Goal: Transaction & Acquisition: Book appointment/travel/reservation

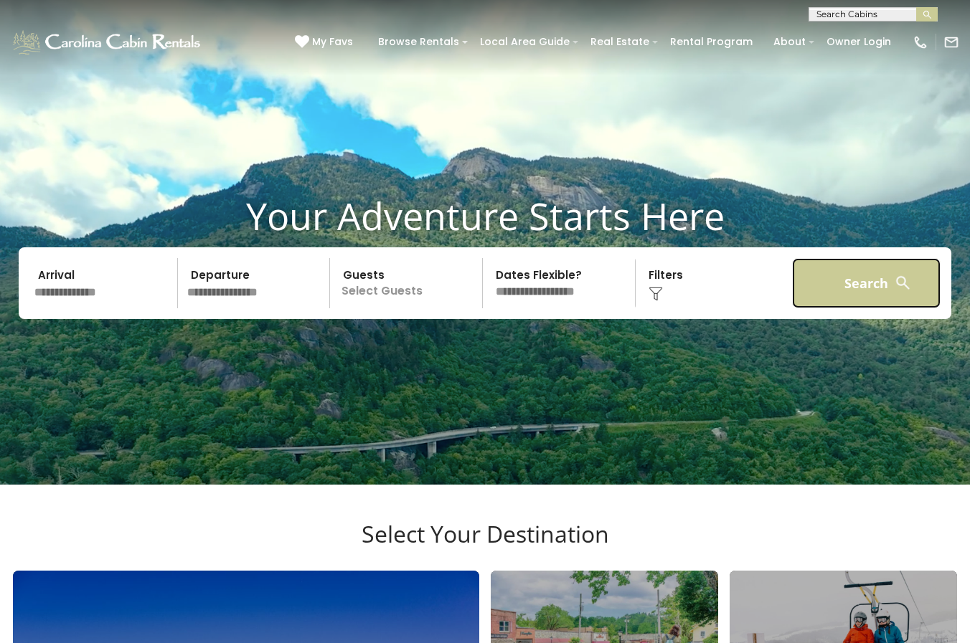
click at [864, 305] on button "Search" at bounding box center [866, 283] width 148 height 50
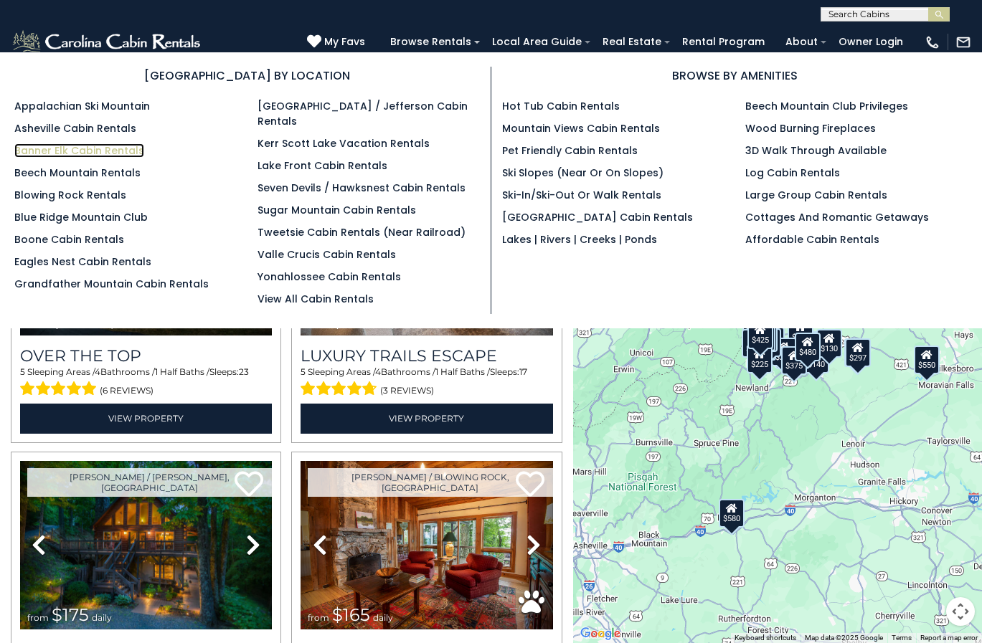
click at [119, 151] on link "Banner Elk Cabin Rentals" at bounding box center [79, 150] width 130 height 14
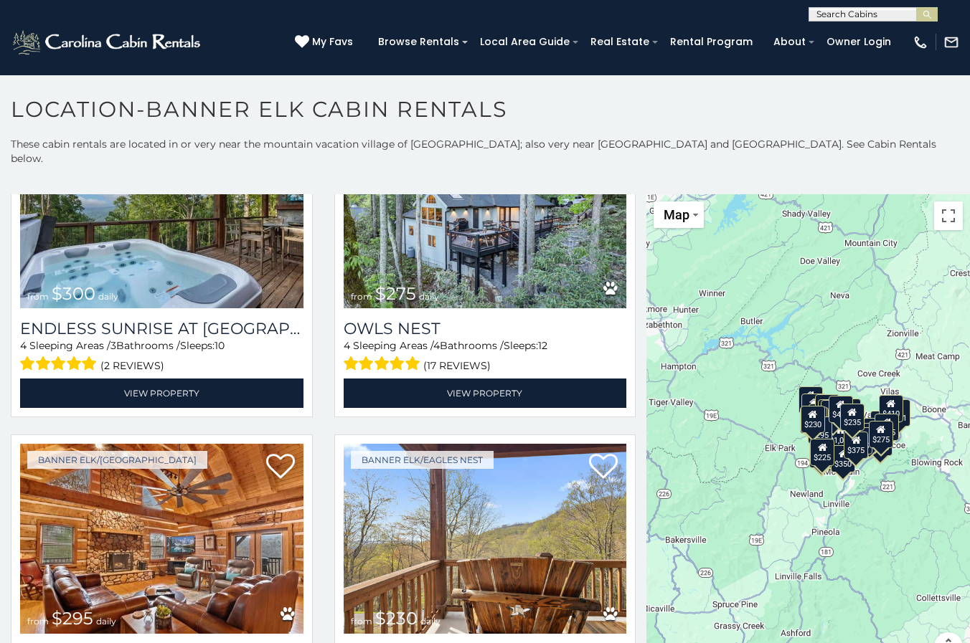
scroll to position [4028, 0]
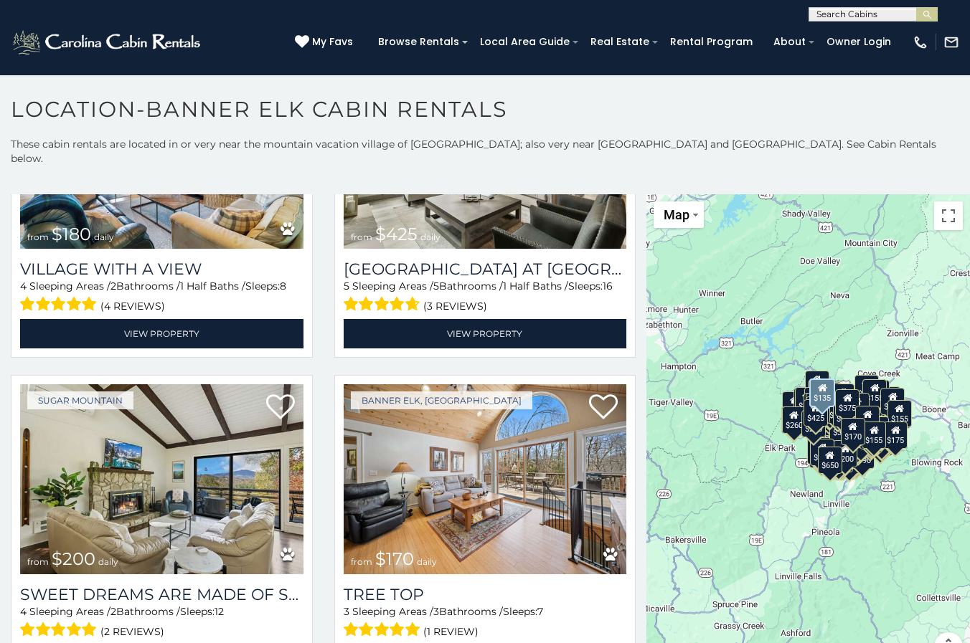
scroll to position [34, 0]
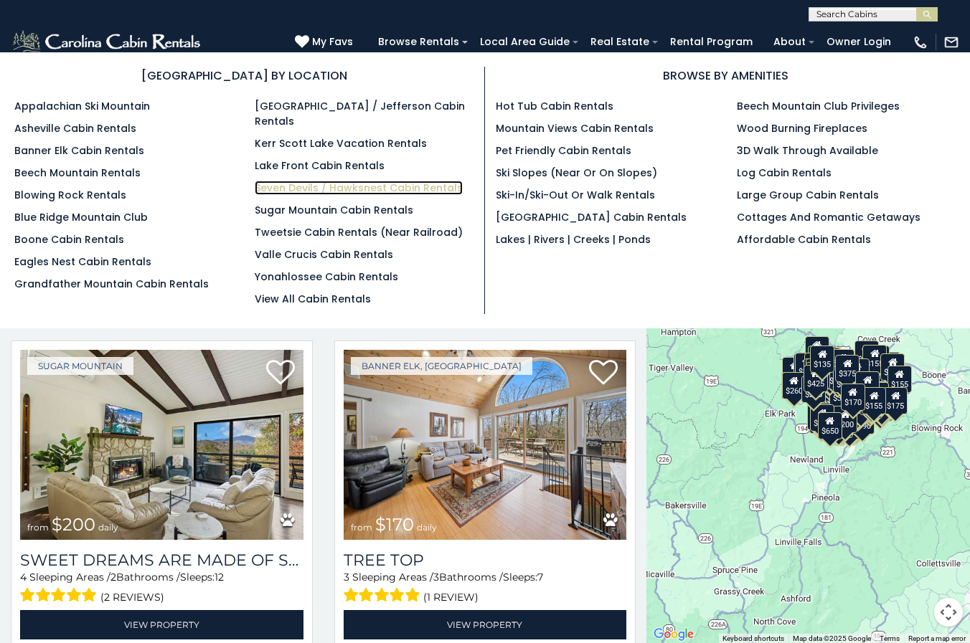
click at [314, 181] on link "Seven Devils / Hawksnest Cabin Rentals" at bounding box center [359, 188] width 208 height 14
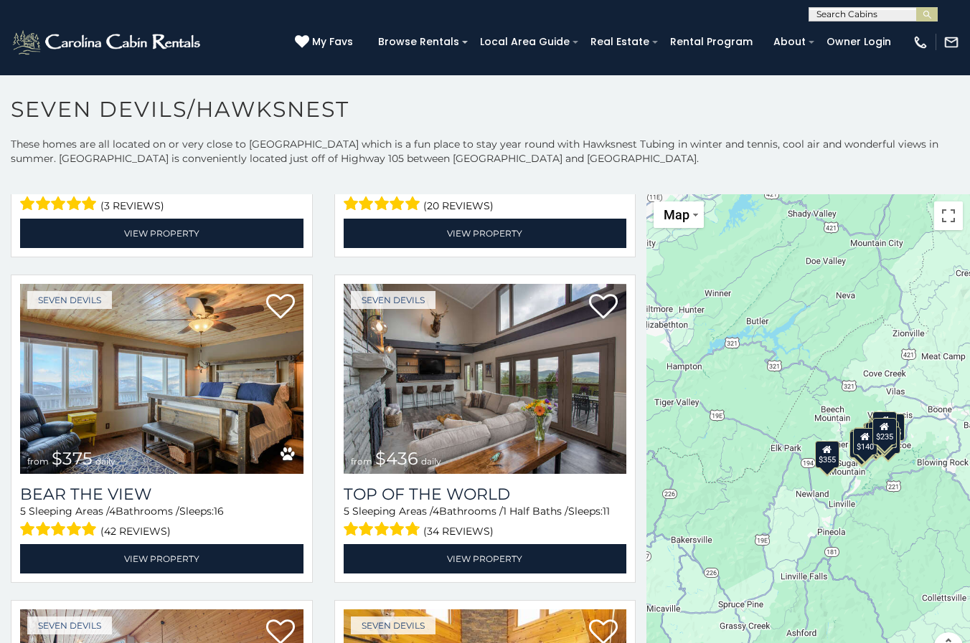
scroll to position [1262, 0]
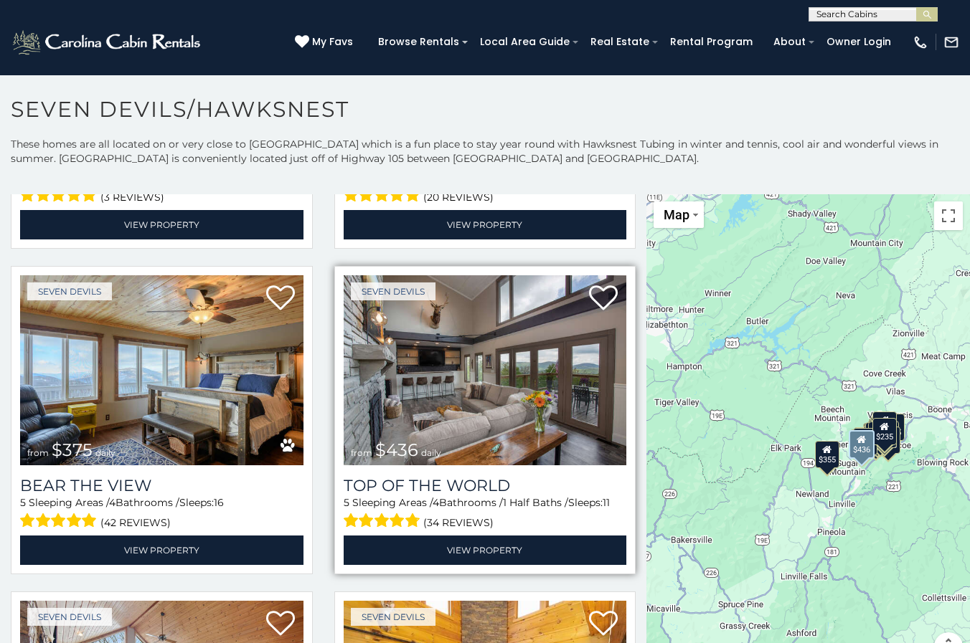
click at [433, 323] on img at bounding box center [485, 369] width 283 height 189
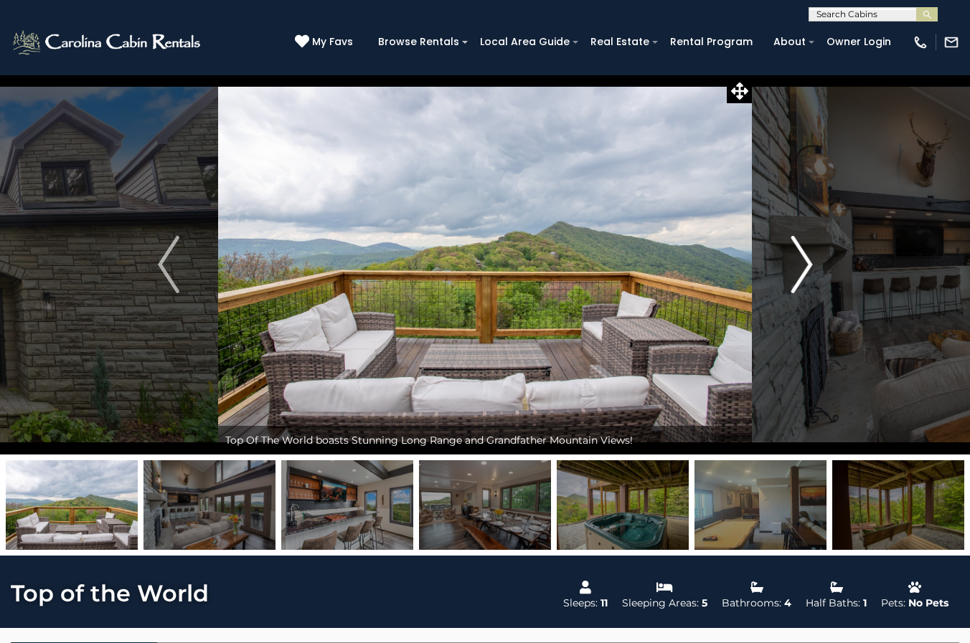
click at [806, 268] on img "Next" at bounding box center [801, 264] width 22 height 57
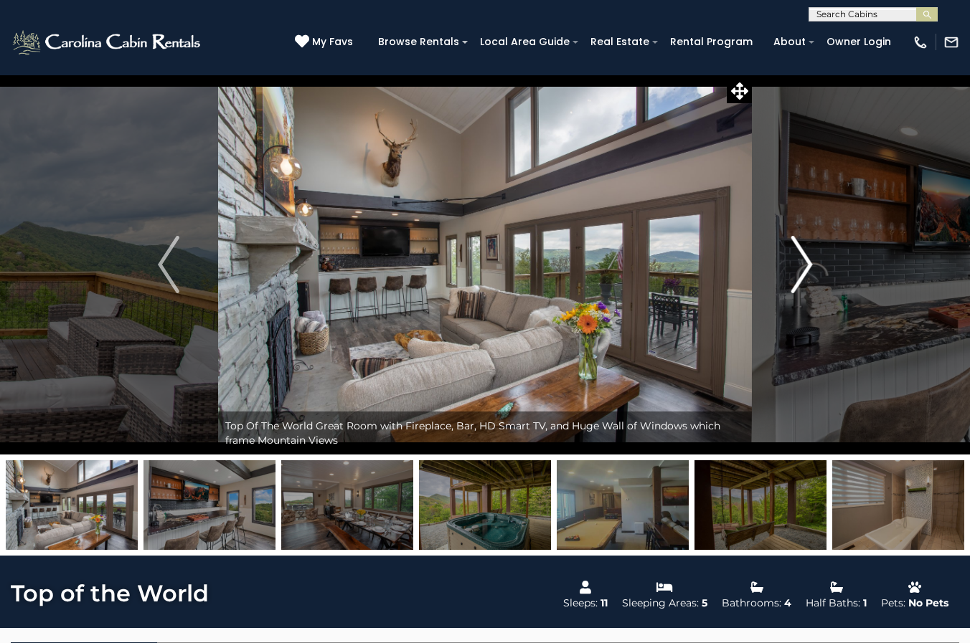
click at [806, 268] on img "Next" at bounding box center [801, 264] width 22 height 57
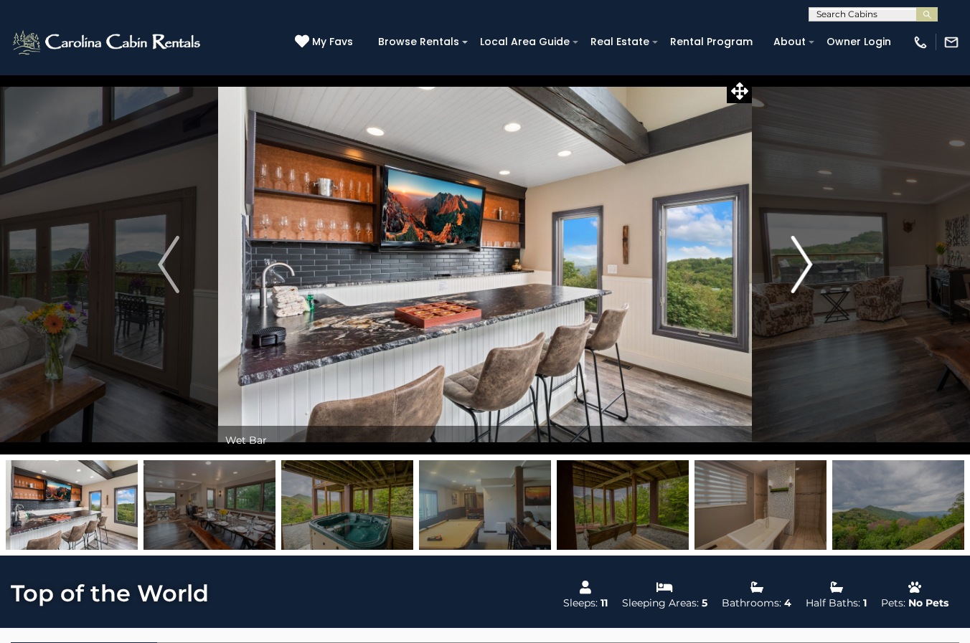
click at [806, 268] on img "Next" at bounding box center [801, 264] width 22 height 57
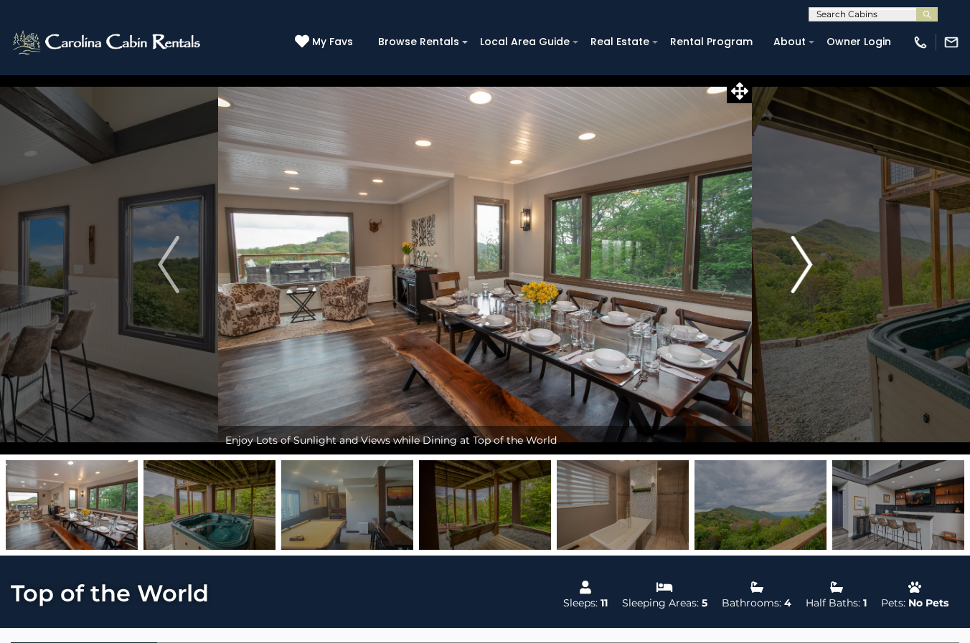
click at [806, 268] on img "Next" at bounding box center [801, 264] width 22 height 57
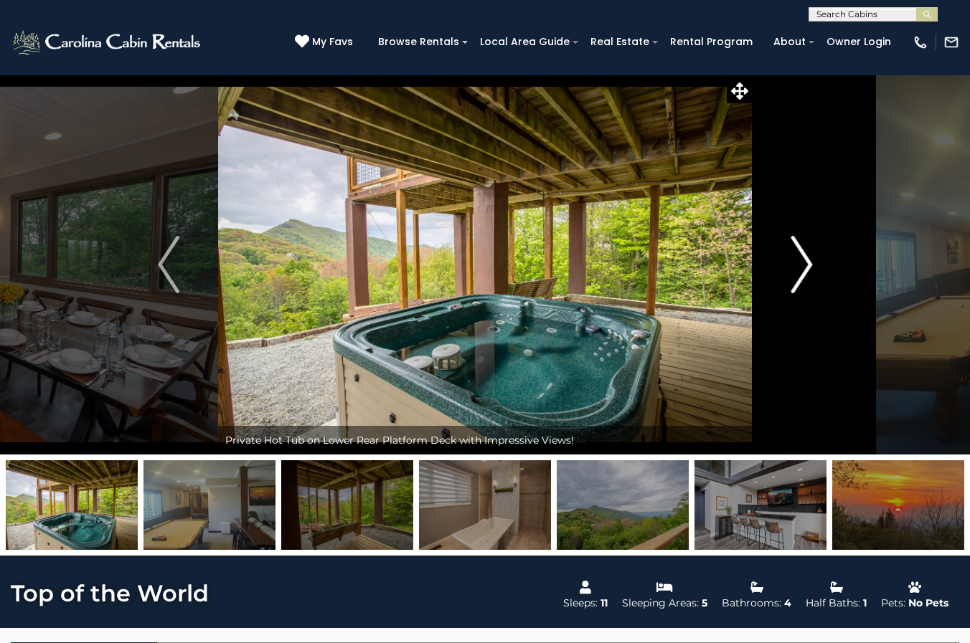
click at [806, 268] on img "Next" at bounding box center [801, 264] width 22 height 57
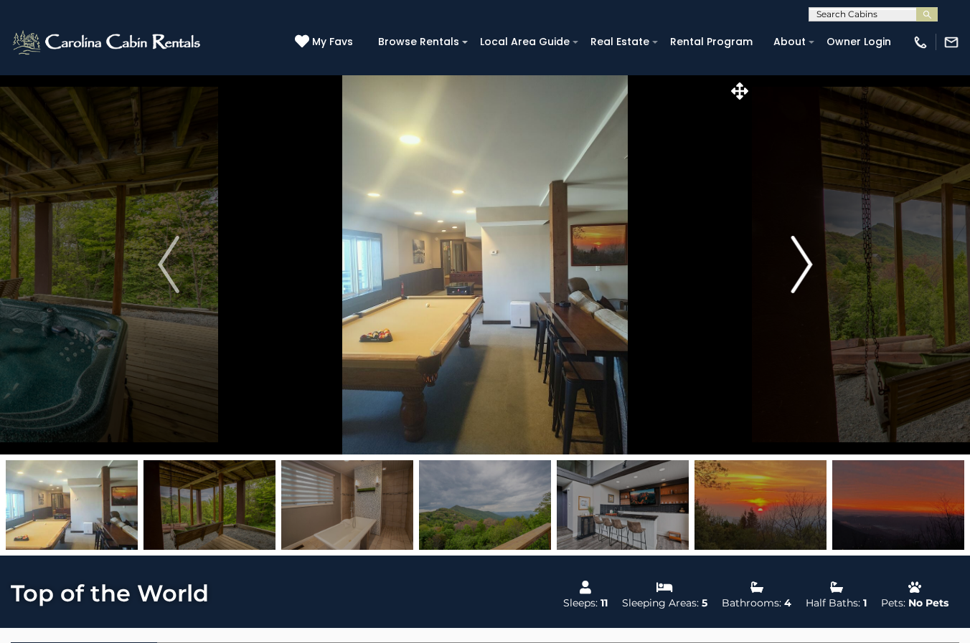
click at [806, 268] on img "Next" at bounding box center [801, 264] width 22 height 57
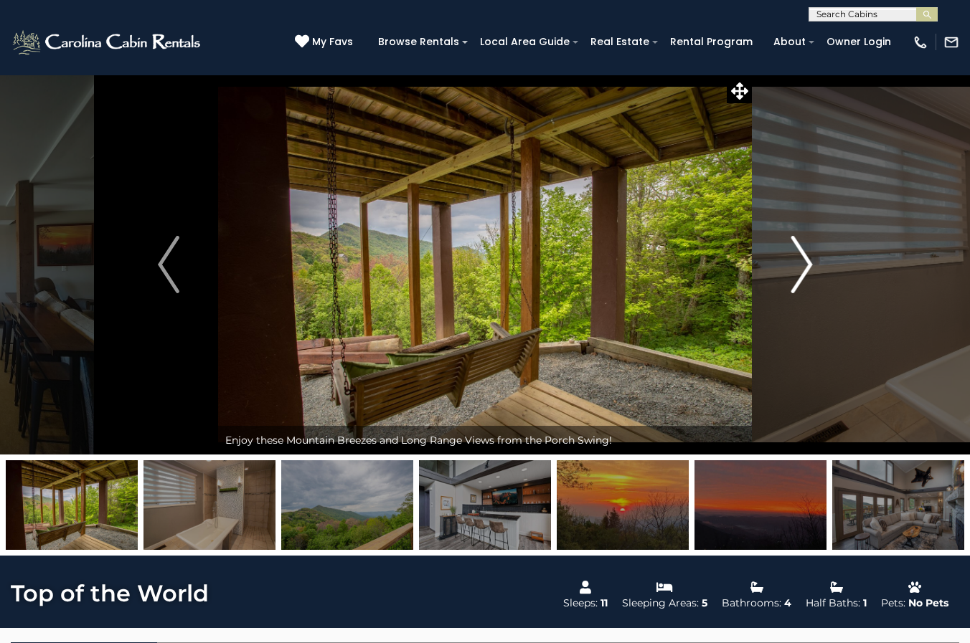
click at [805, 268] on img "Next" at bounding box center [801, 264] width 22 height 57
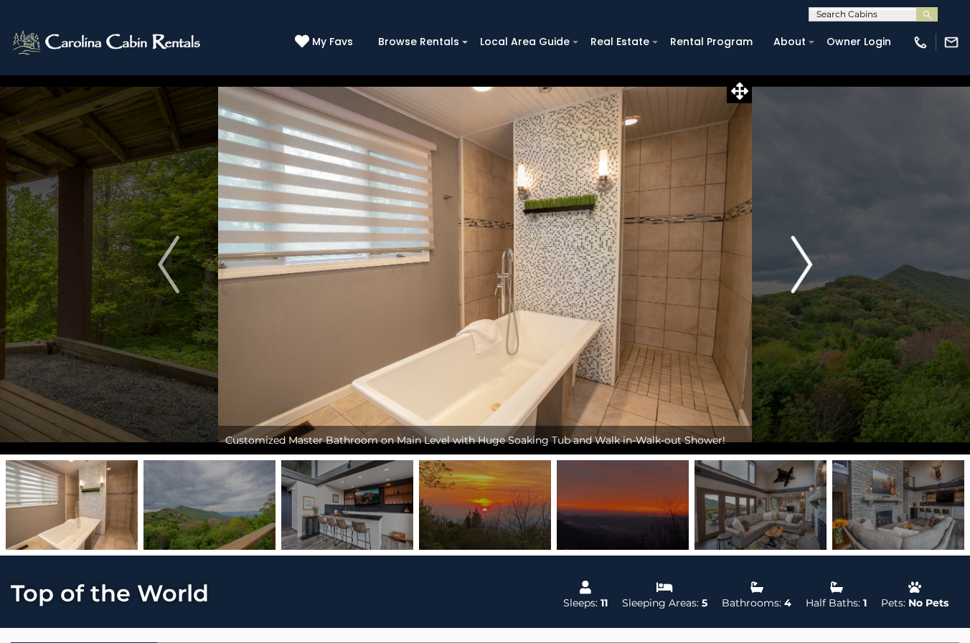
click at [805, 268] on img "Next" at bounding box center [801, 264] width 22 height 57
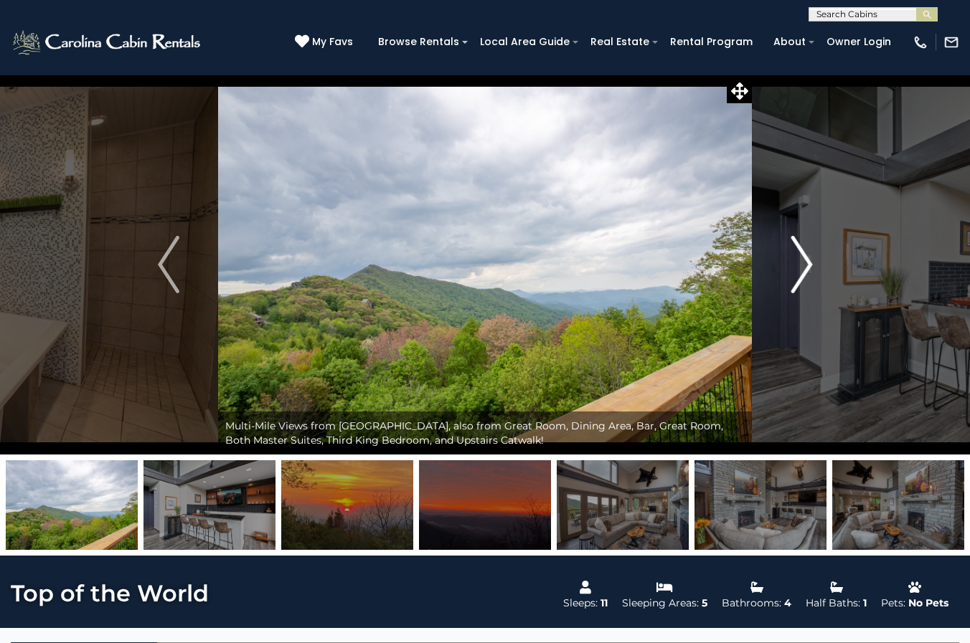
click at [805, 268] on img "Next" at bounding box center [801, 264] width 22 height 57
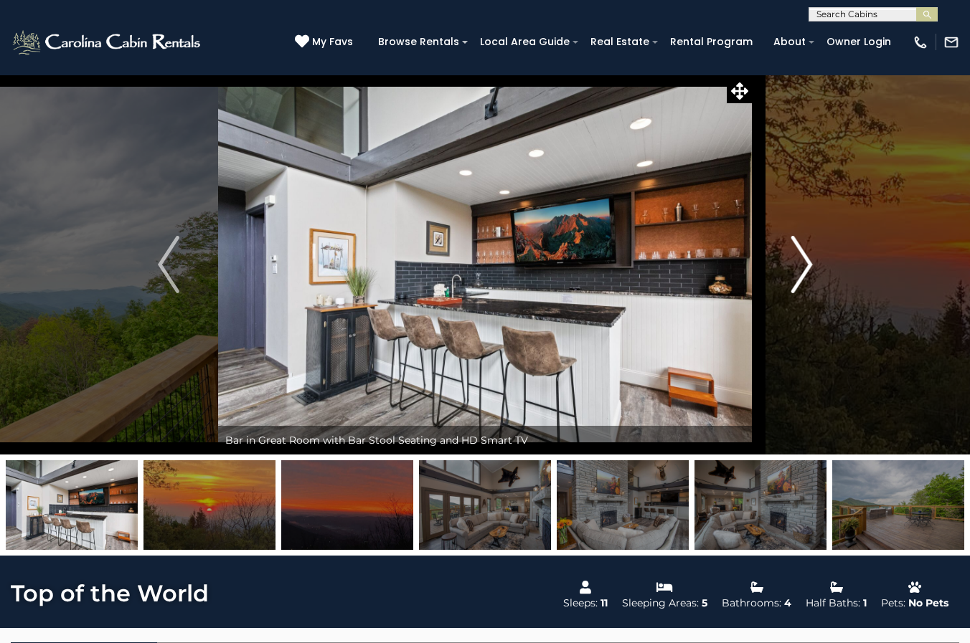
click at [805, 268] on img "Next" at bounding box center [801, 264] width 22 height 57
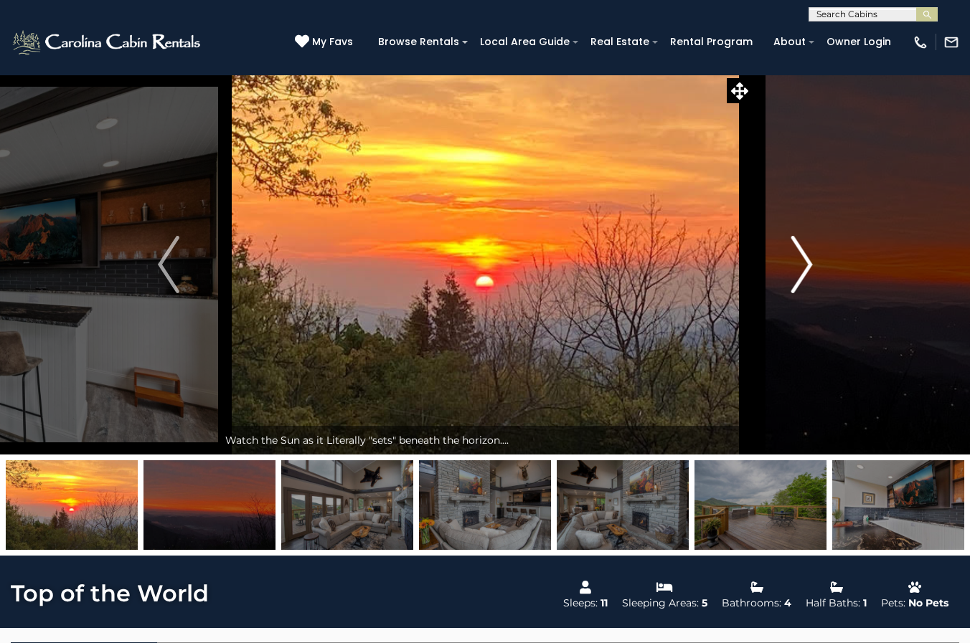
click at [805, 268] on img "Next" at bounding box center [801, 264] width 22 height 57
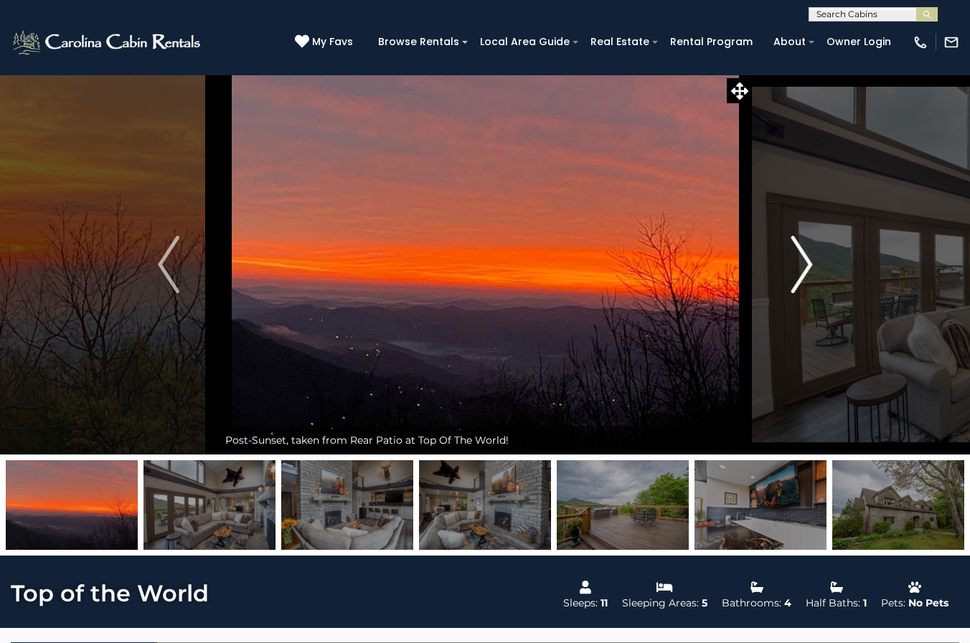
click at [805, 268] on img "Next" at bounding box center [801, 264] width 22 height 57
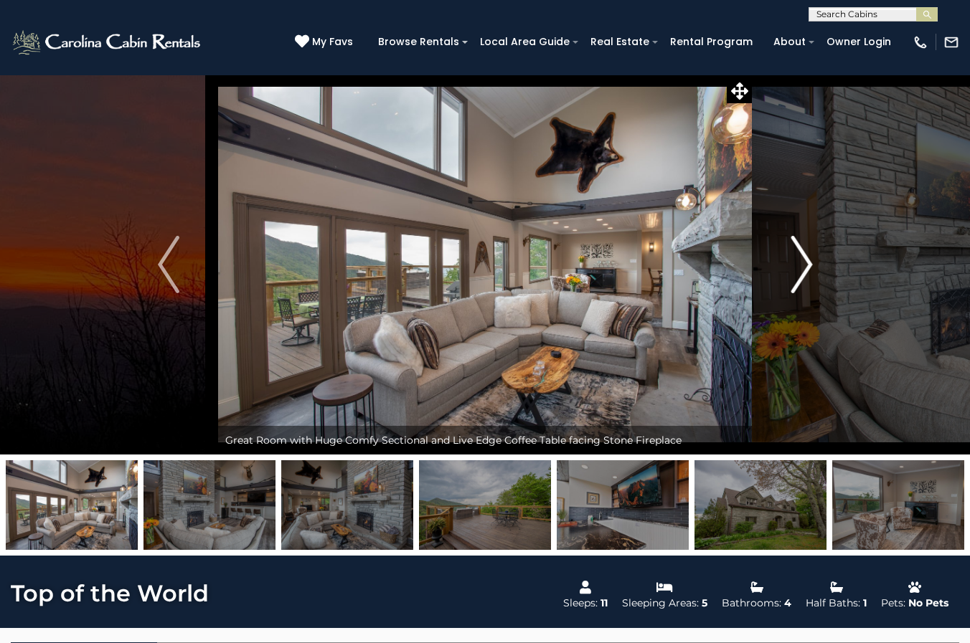
click at [805, 268] on img "Next" at bounding box center [801, 264] width 22 height 57
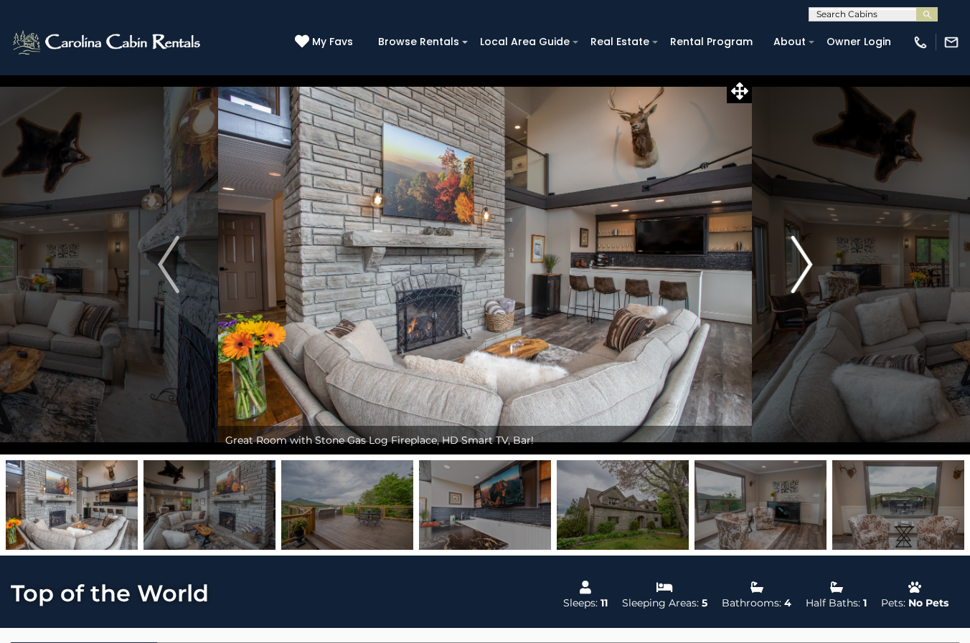
click at [805, 268] on img "Next" at bounding box center [801, 264] width 22 height 57
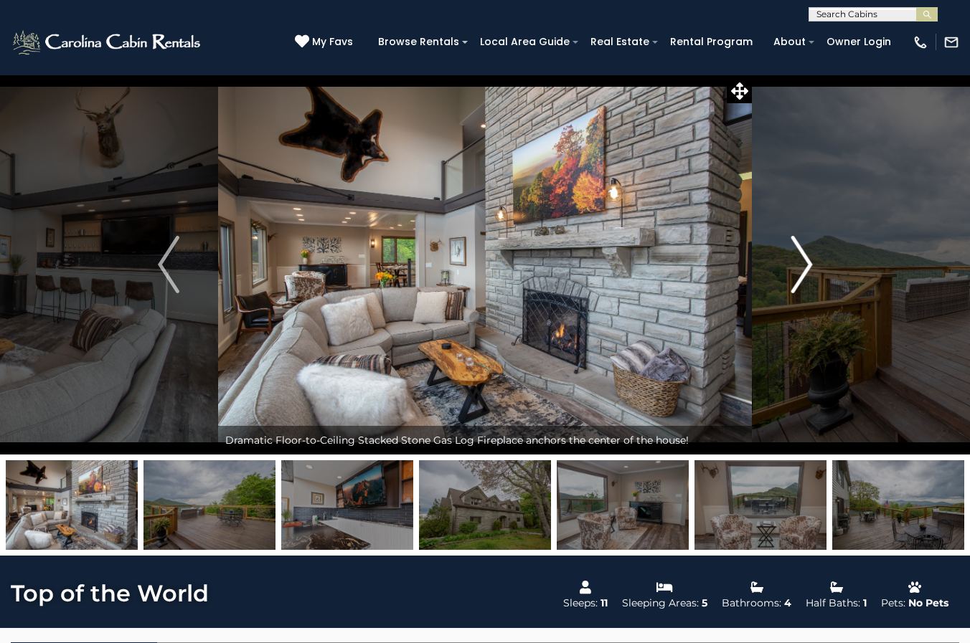
click at [805, 268] on img "Next" at bounding box center [801, 264] width 22 height 57
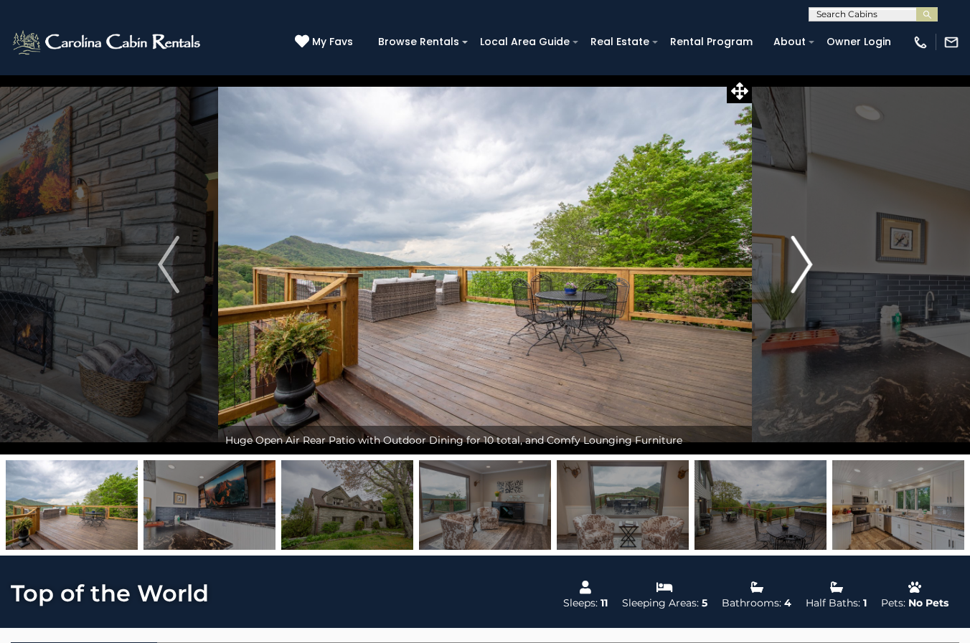
click at [805, 268] on img "Next" at bounding box center [801, 264] width 22 height 57
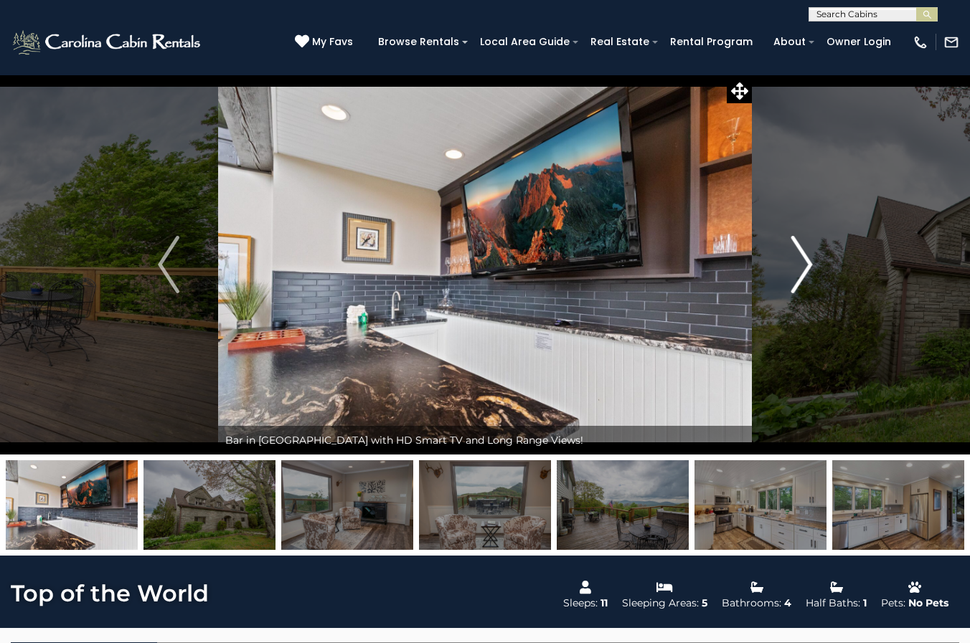
click at [805, 268] on img "Next" at bounding box center [801, 264] width 22 height 57
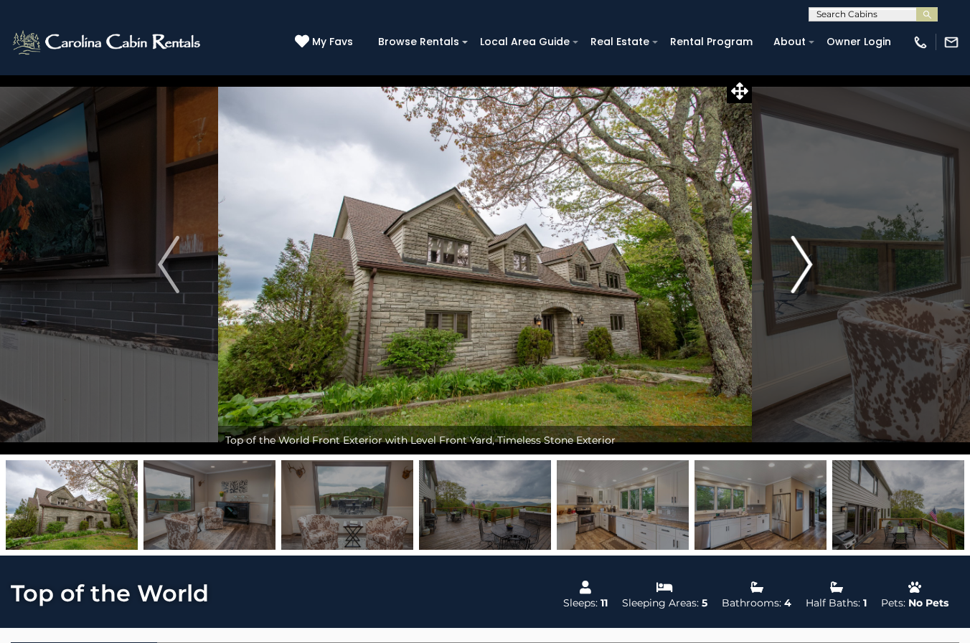
click at [805, 268] on img "Next" at bounding box center [801, 264] width 22 height 57
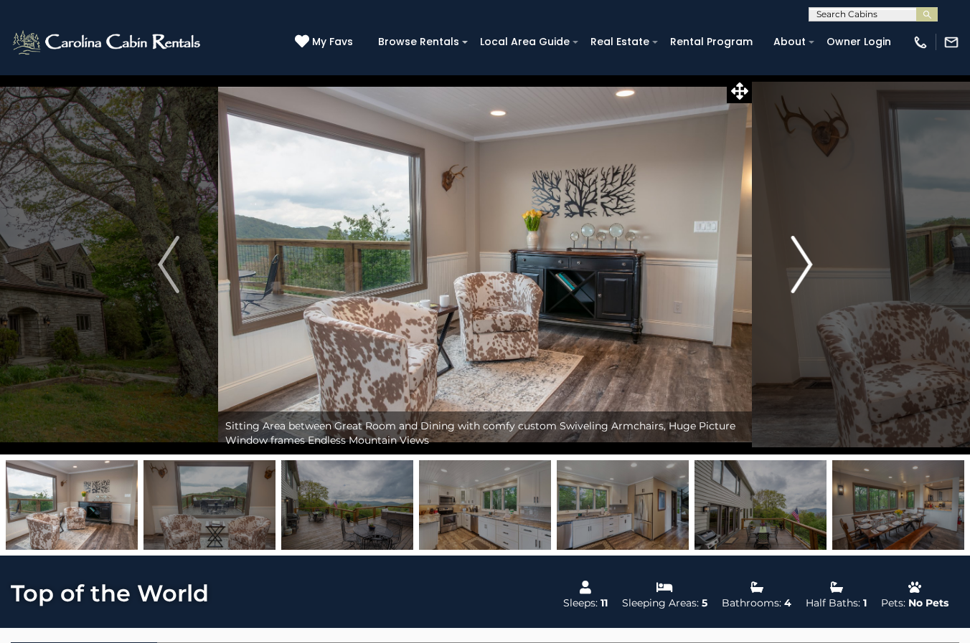
click at [805, 268] on img "Next" at bounding box center [801, 264] width 22 height 57
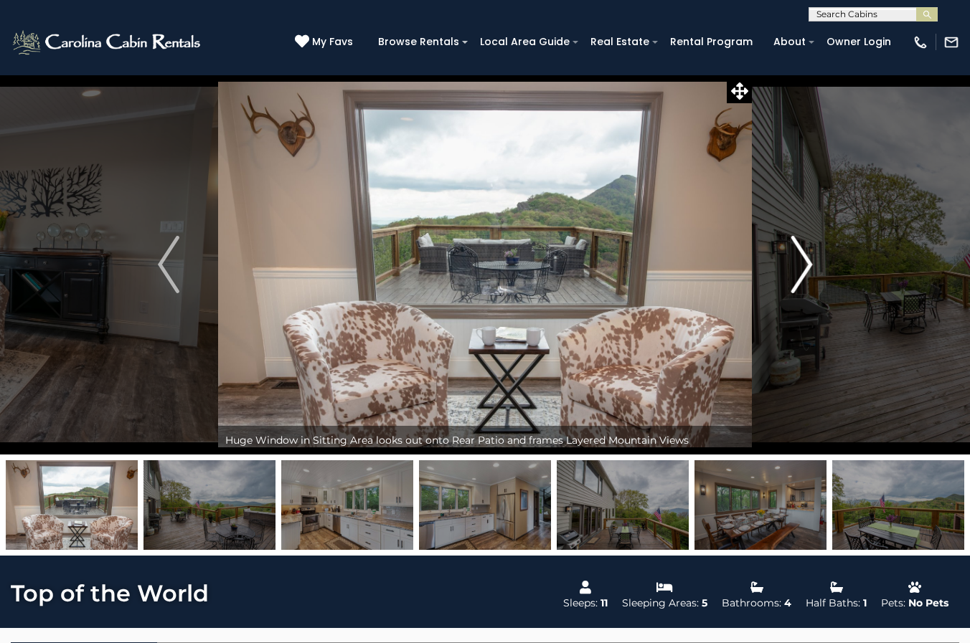
click at [805, 268] on img "Next" at bounding box center [801, 264] width 22 height 57
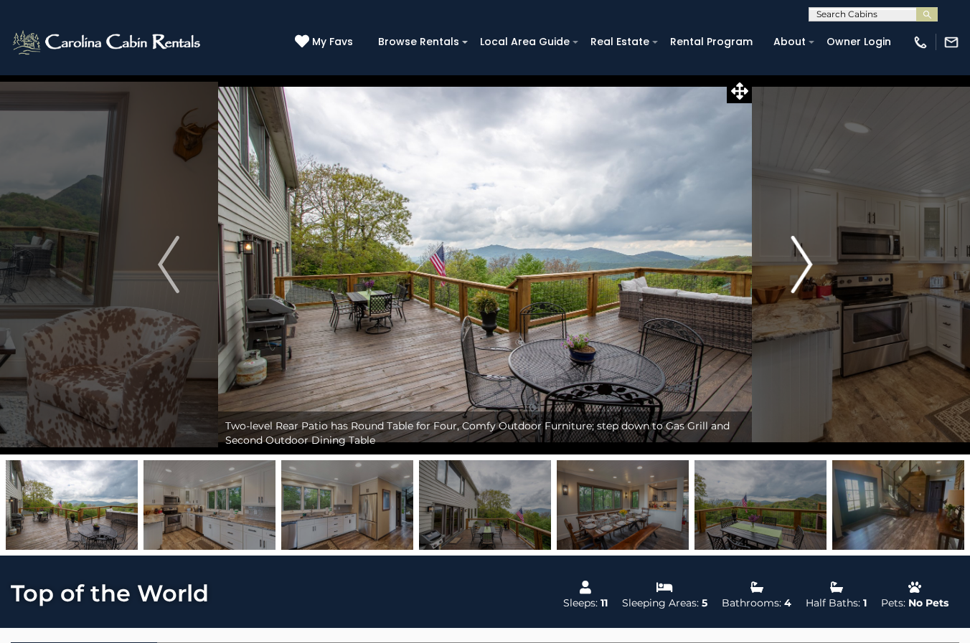
click at [805, 268] on img "Next" at bounding box center [801, 264] width 22 height 57
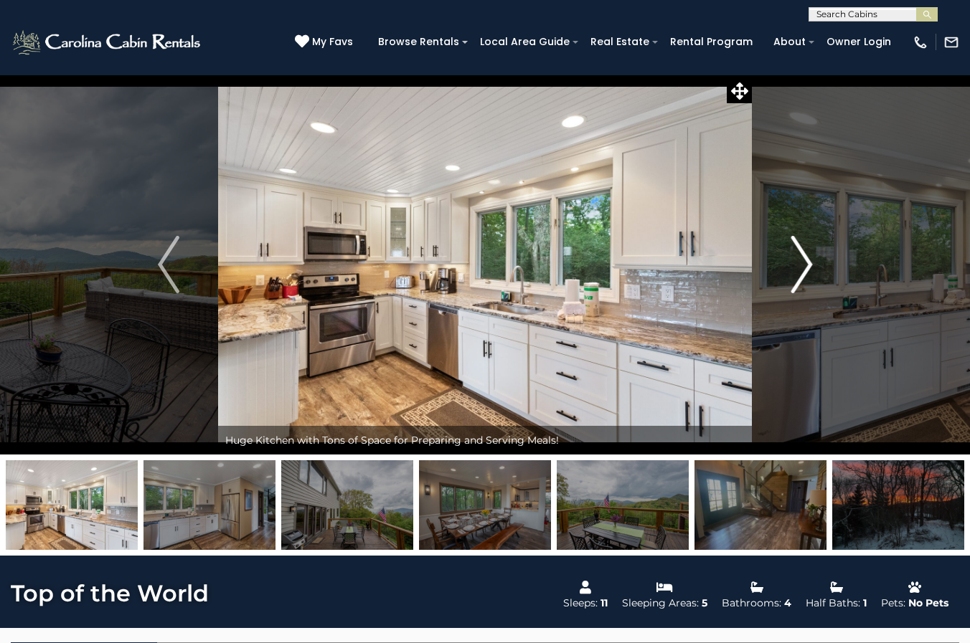
click at [805, 268] on img "Next" at bounding box center [801, 264] width 22 height 57
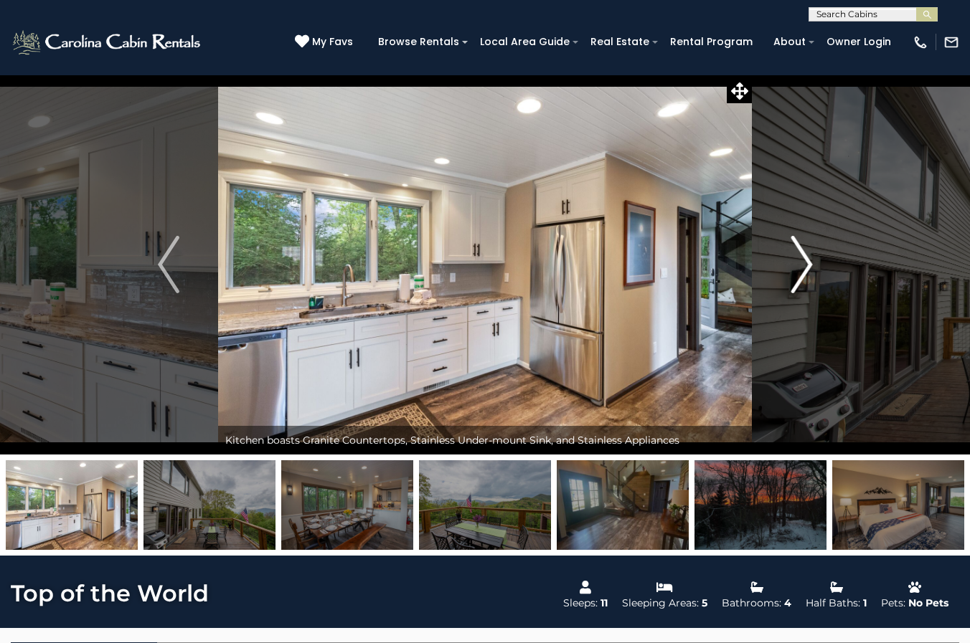
click at [805, 268] on img "Next" at bounding box center [801, 264] width 22 height 57
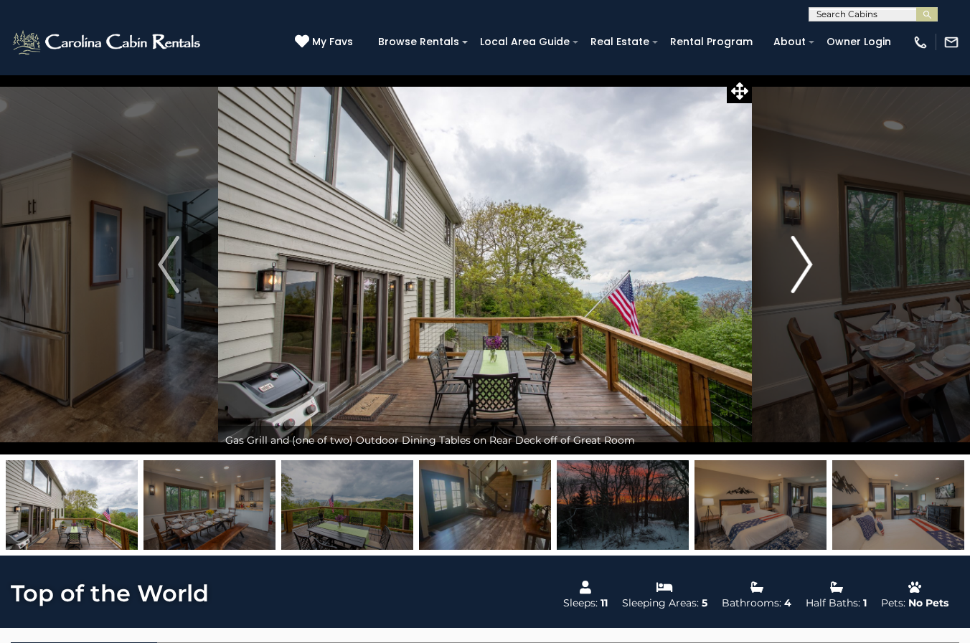
click at [805, 268] on img "Next" at bounding box center [801, 264] width 22 height 57
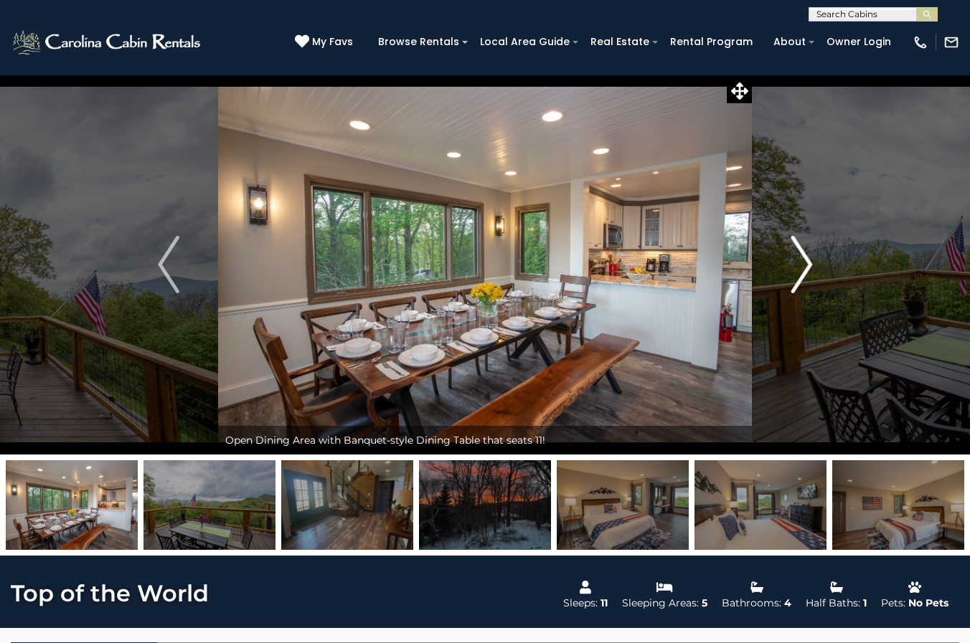
click at [805, 268] on img "Next" at bounding box center [801, 264] width 22 height 57
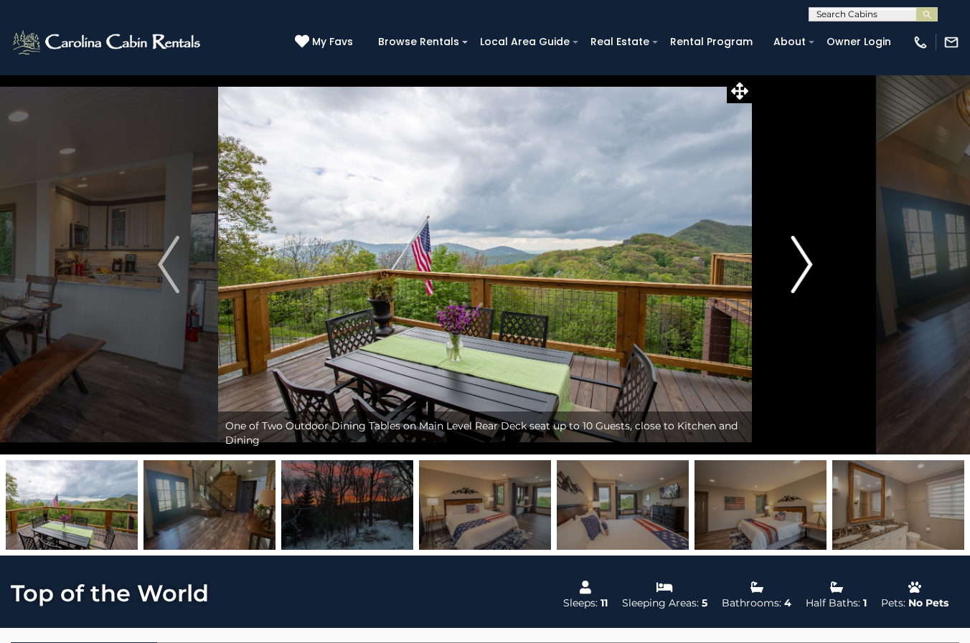
click at [805, 268] on img "Next" at bounding box center [801, 264] width 22 height 57
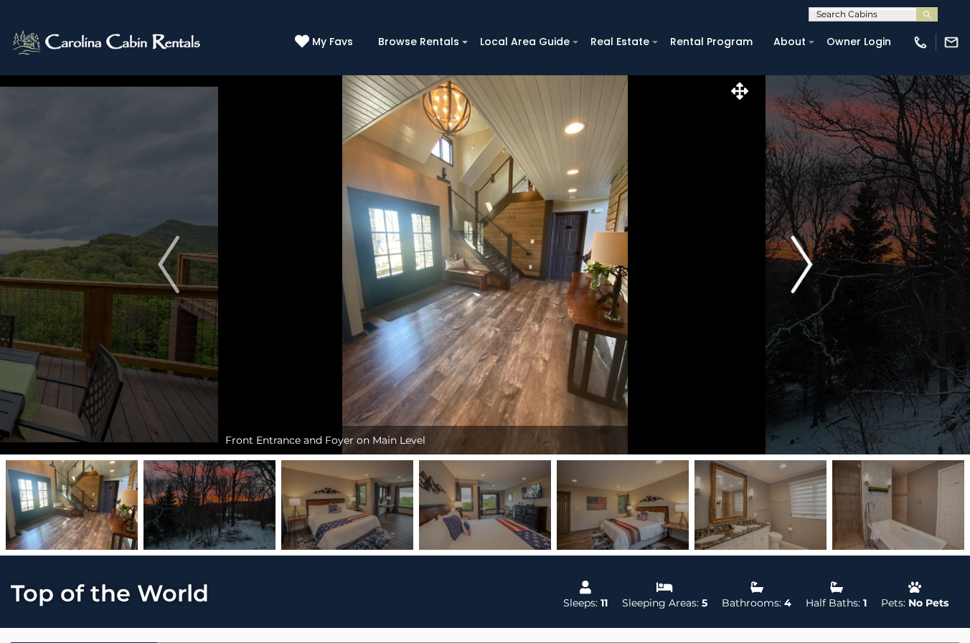
click at [805, 268] on img "Next" at bounding box center [801, 264] width 22 height 57
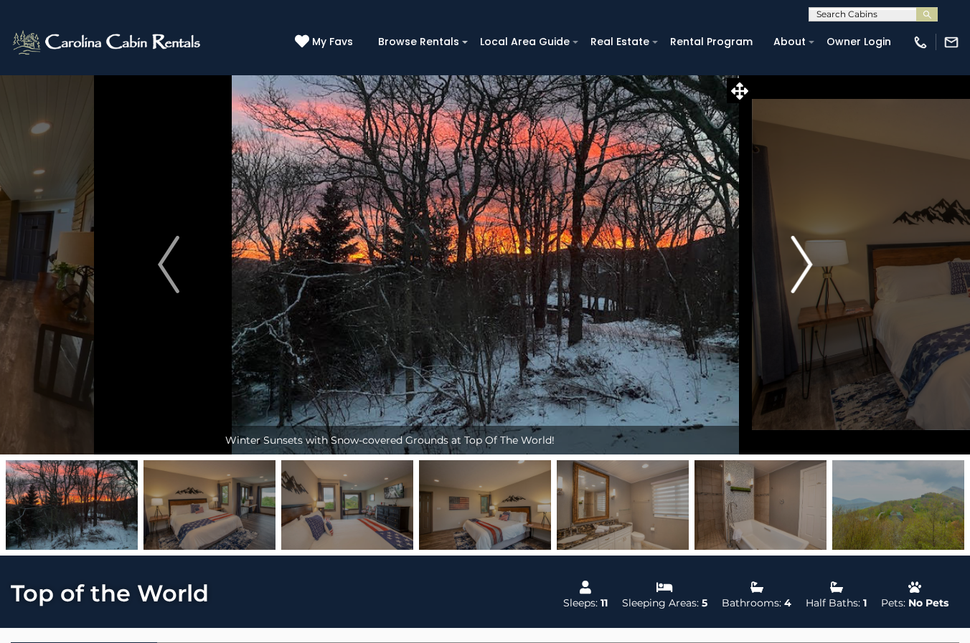
click at [805, 268] on img "Next" at bounding box center [801, 264] width 22 height 57
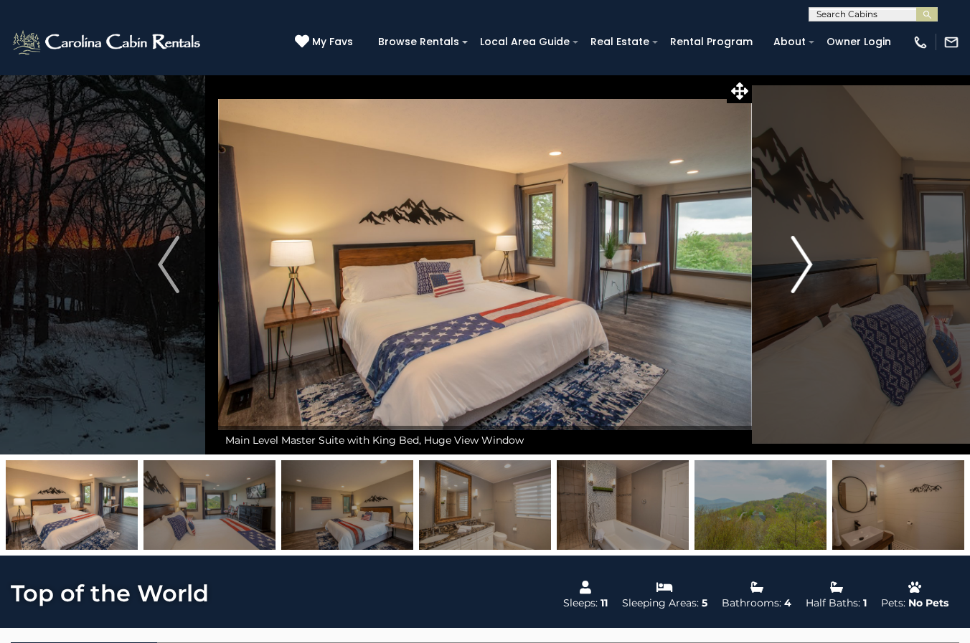
click at [805, 268] on img "Next" at bounding box center [801, 264] width 22 height 57
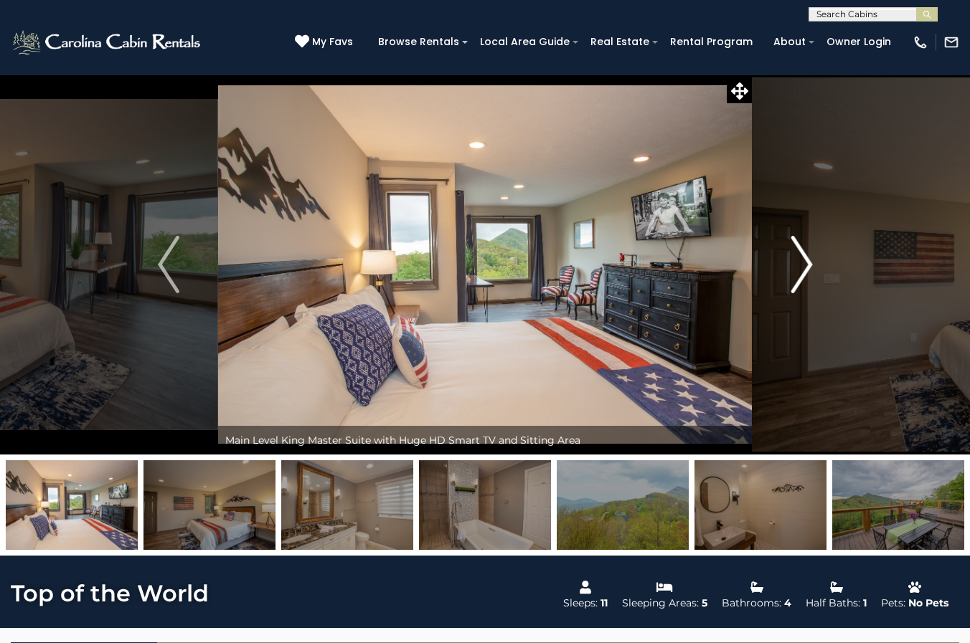
click at [805, 268] on img "Next" at bounding box center [801, 264] width 22 height 57
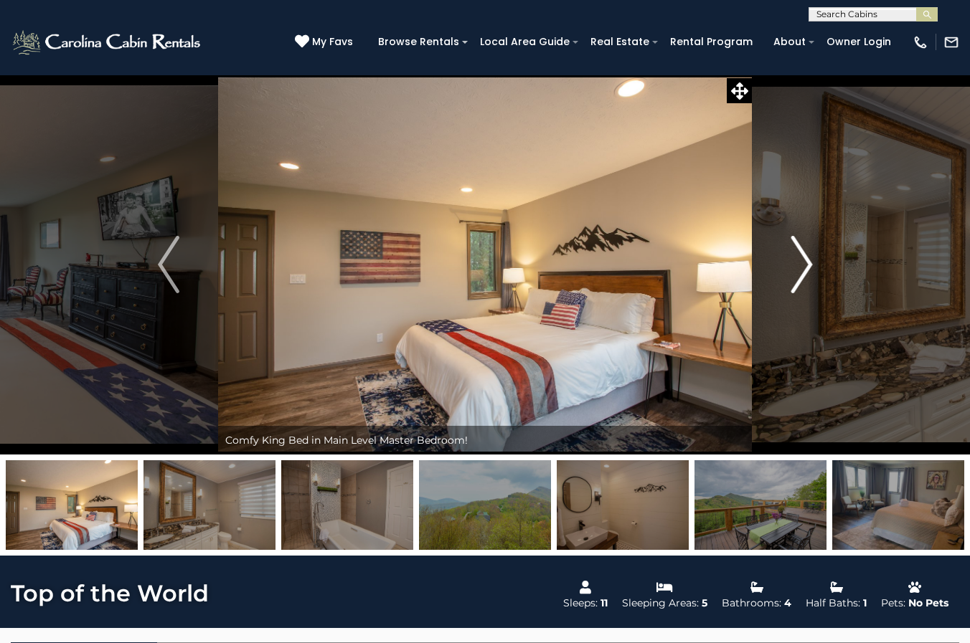
click at [805, 268] on img "Next" at bounding box center [801, 264] width 22 height 57
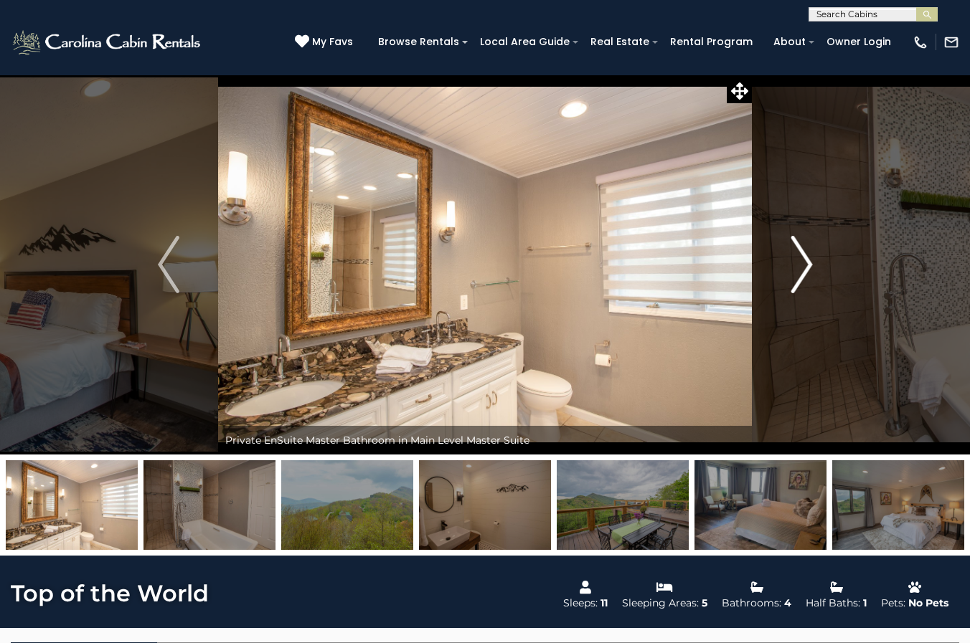
click at [805, 266] on img "Next" at bounding box center [801, 264] width 22 height 57
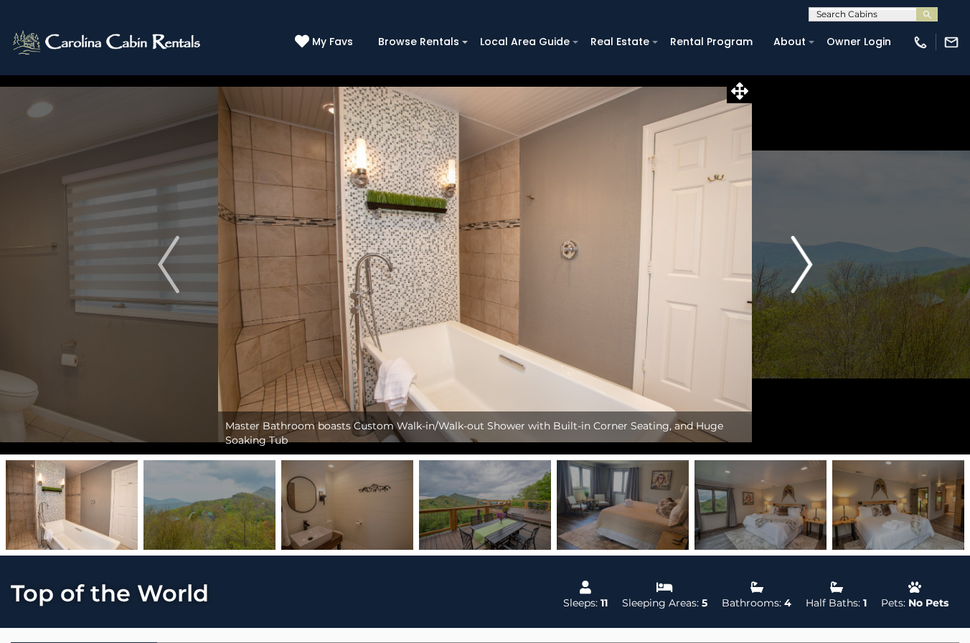
click at [805, 266] on img "Next" at bounding box center [801, 264] width 22 height 57
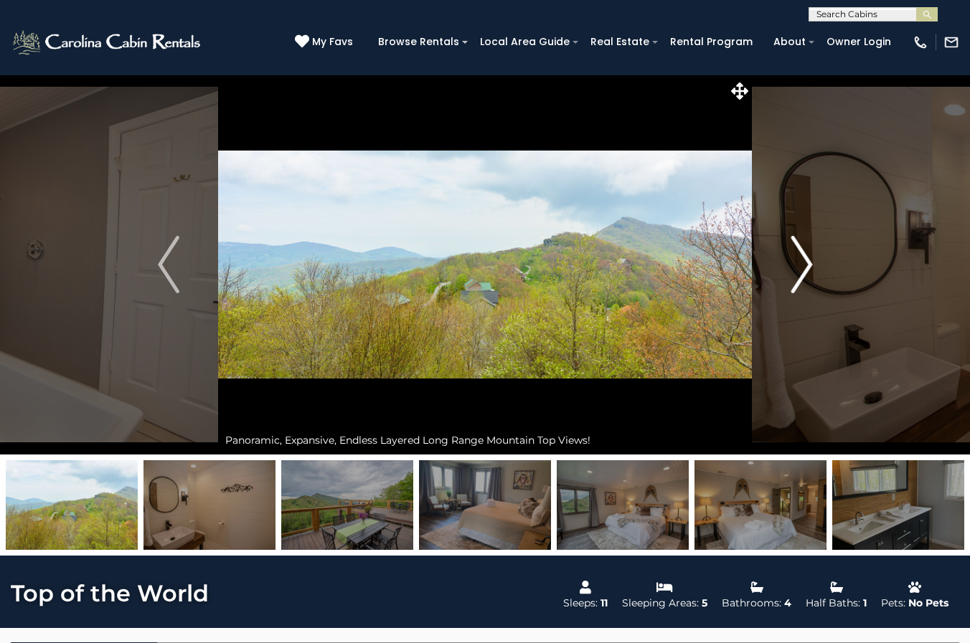
click at [805, 266] on img "Next" at bounding box center [801, 264] width 22 height 57
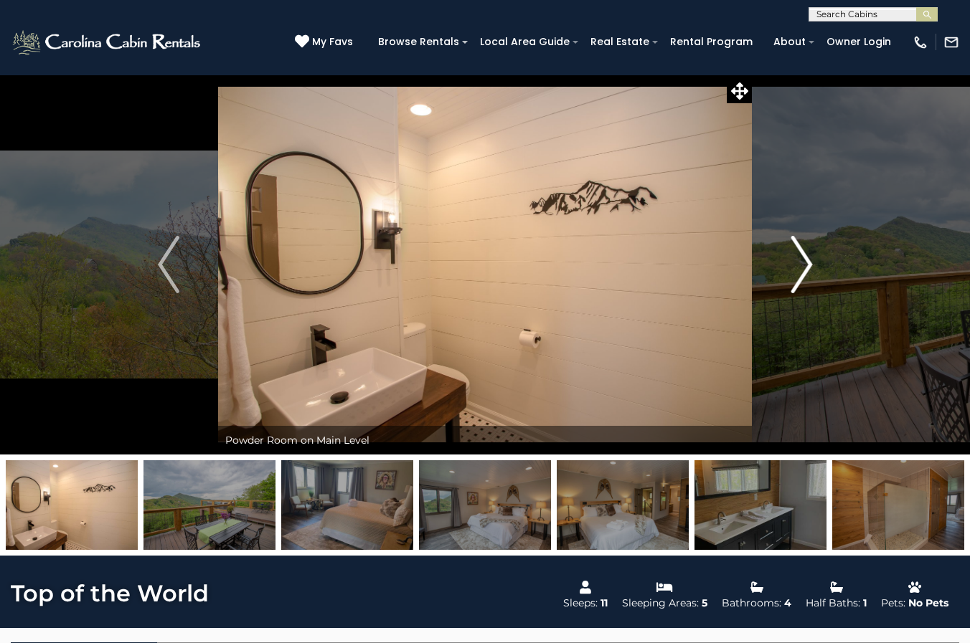
click at [805, 266] on img "Next" at bounding box center [801, 264] width 22 height 57
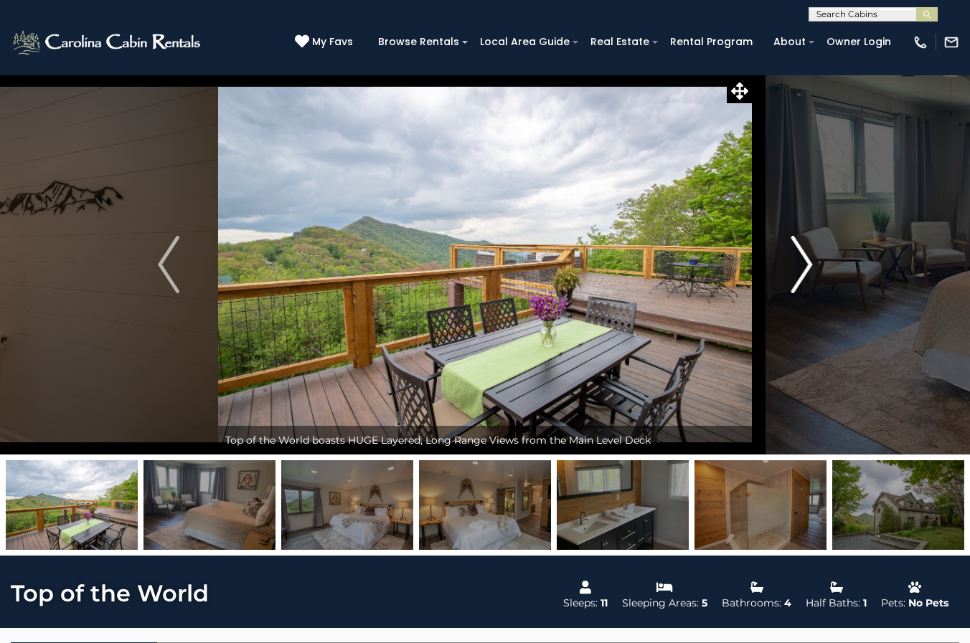
click at [805, 266] on img "Next" at bounding box center [801, 264] width 22 height 57
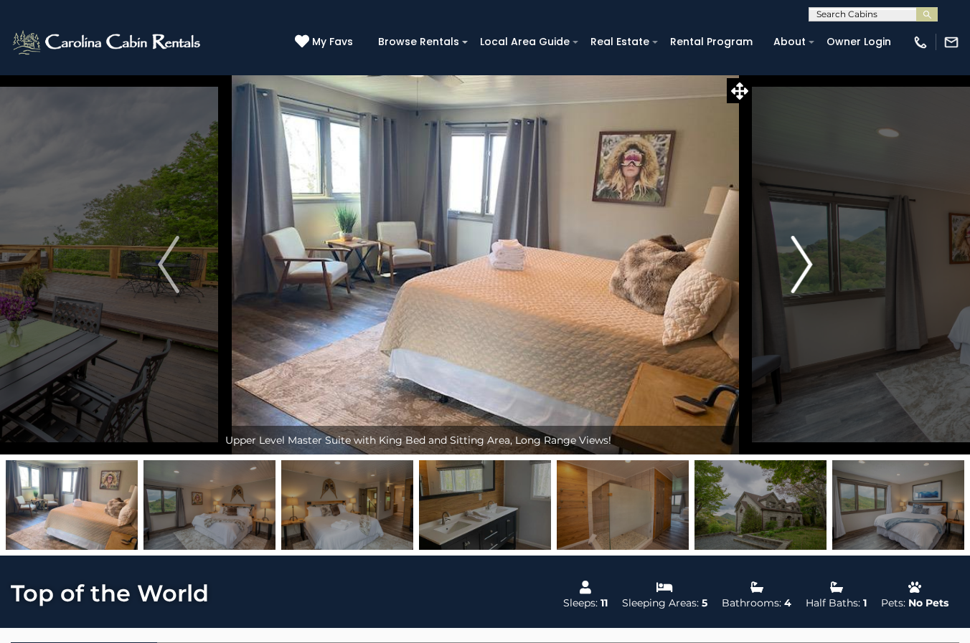
click at [805, 266] on img "Next" at bounding box center [801, 264] width 22 height 57
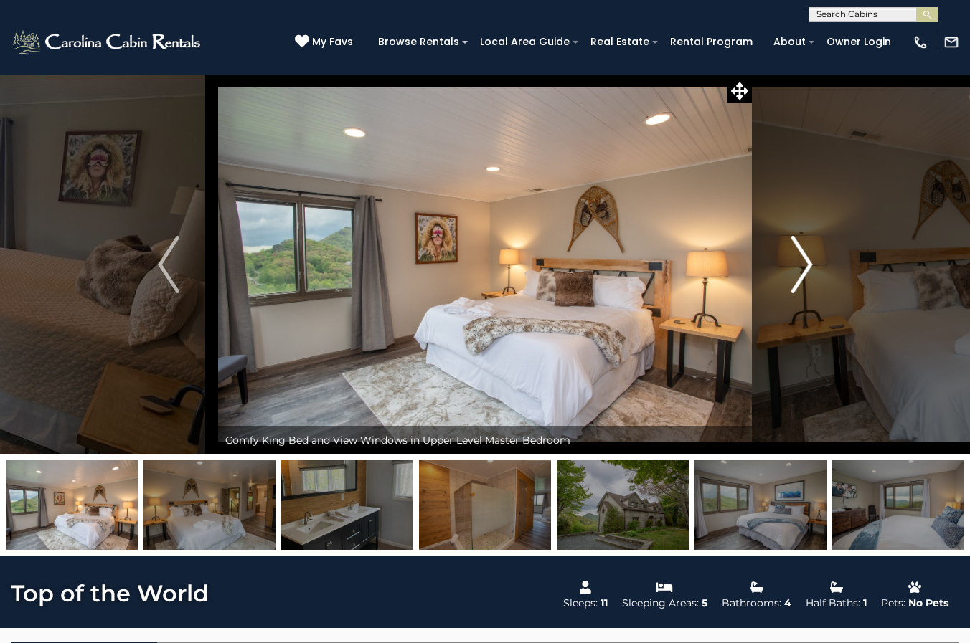
click at [805, 266] on img "Next" at bounding box center [801, 264] width 22 height 57
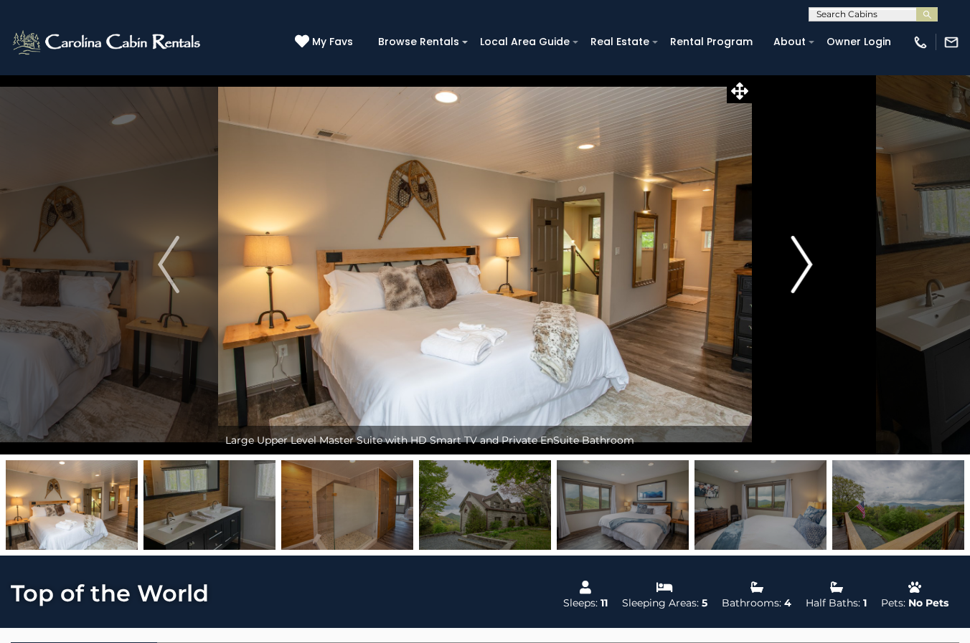
click at [805, 266] on img "Next" at bounding box center [801, 264] width 22 height 57
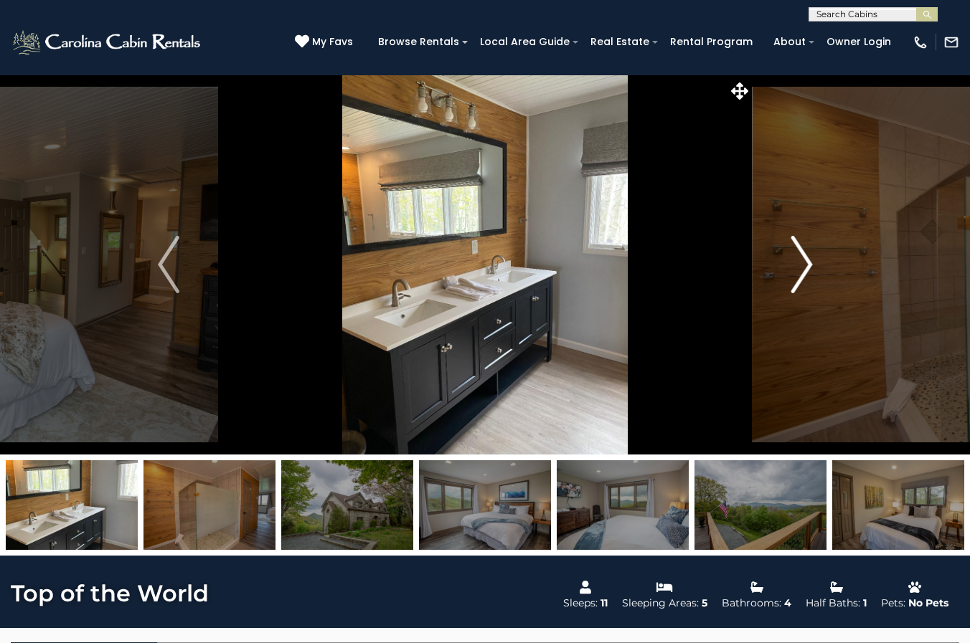
click at [805, 265] on img "Next" at bounding box center [801, 264] width 22 height 57
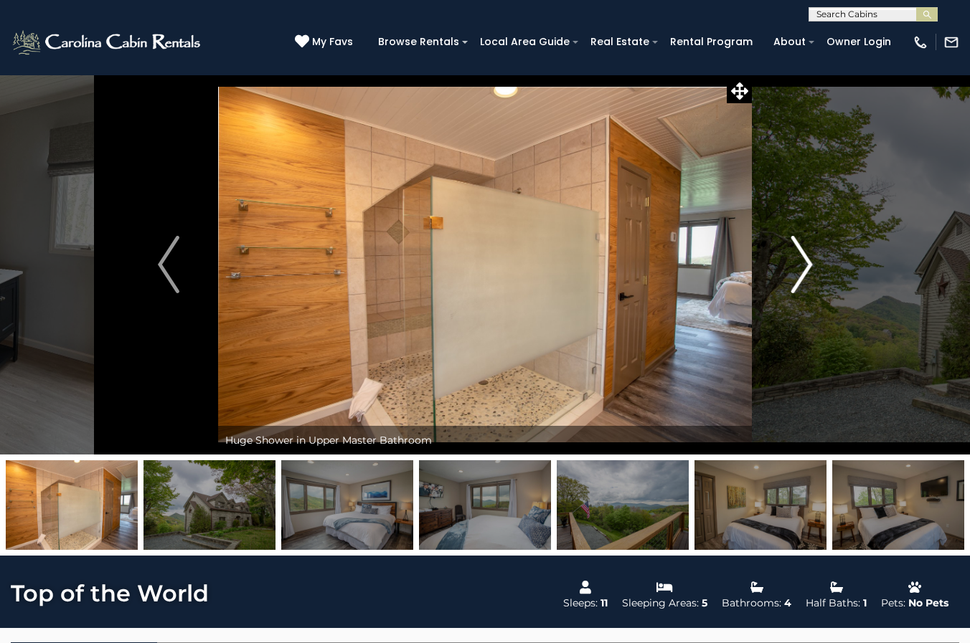
click at [806, 265] on img "Next" at bounding box center [801, 264] width 22 height 57
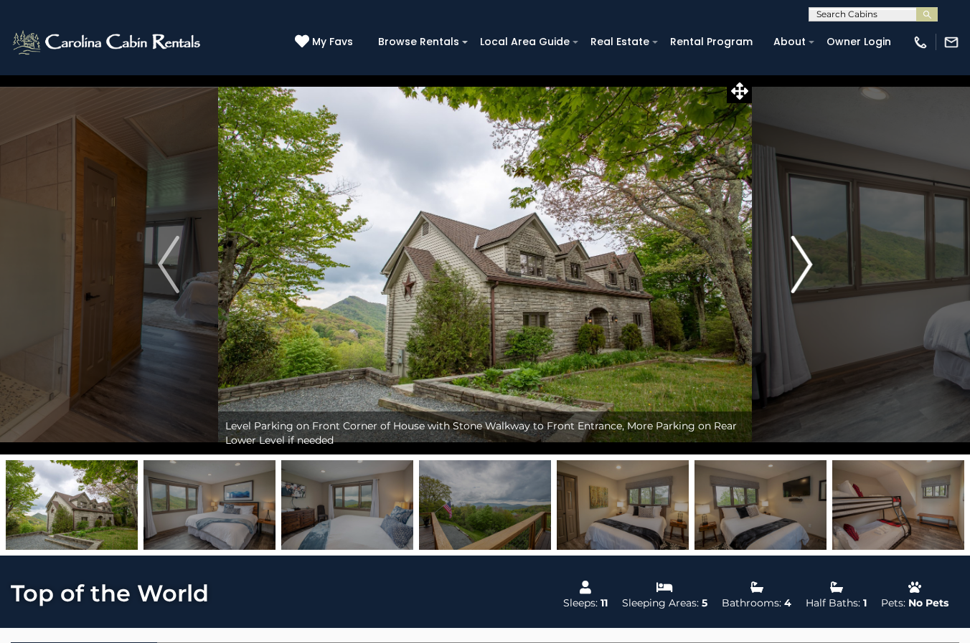
click at [806, 265] on img "Next" at bounding box center [801, 264] width 22 height 57
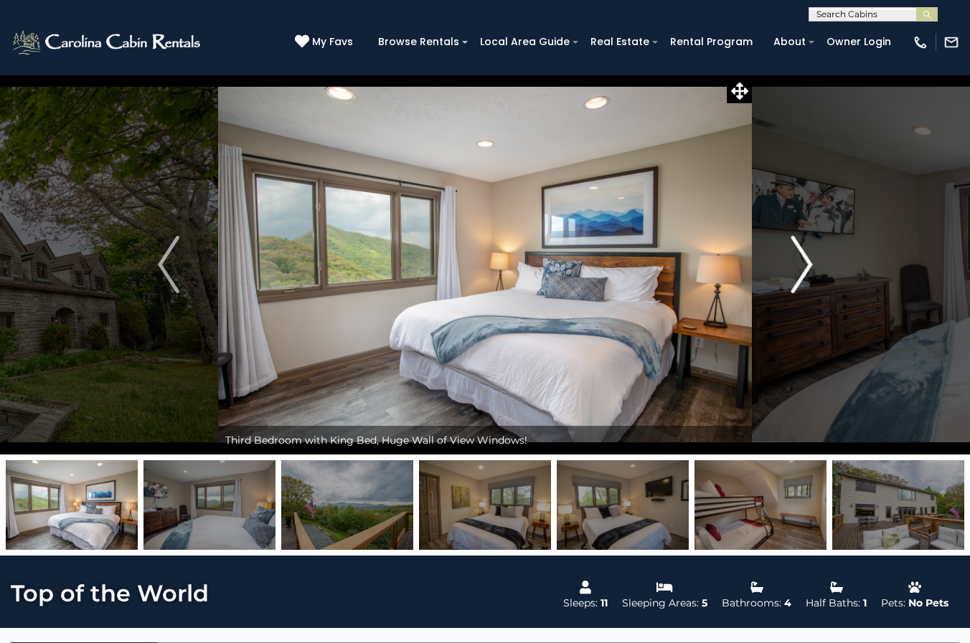
click at [806, 265] on img "Next" at bounding box center [801, 264] width 22 height 57
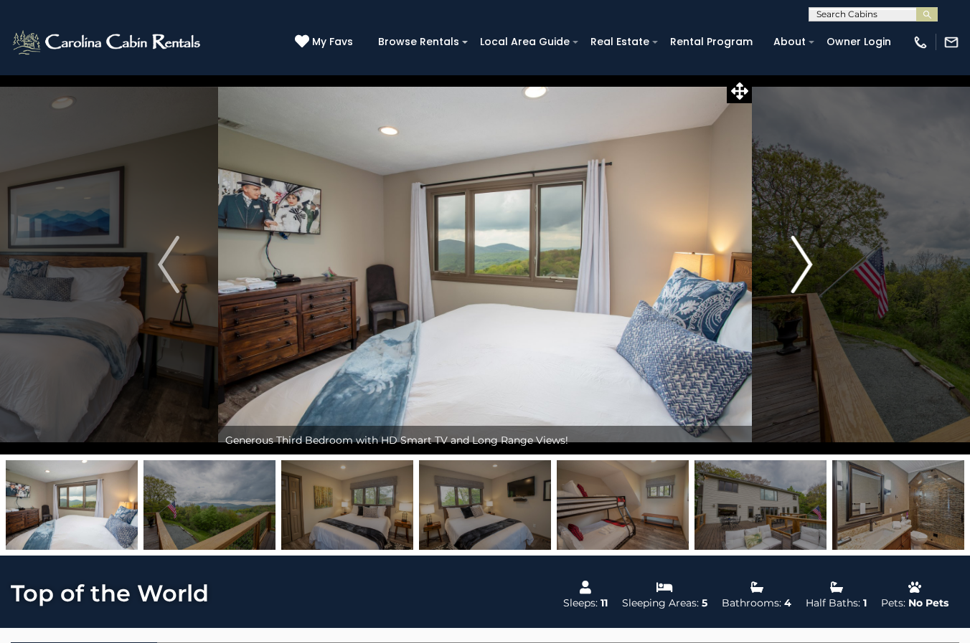
click at [806, 265] on img "Next" at bounding box center [801, 264] width 22 height 57
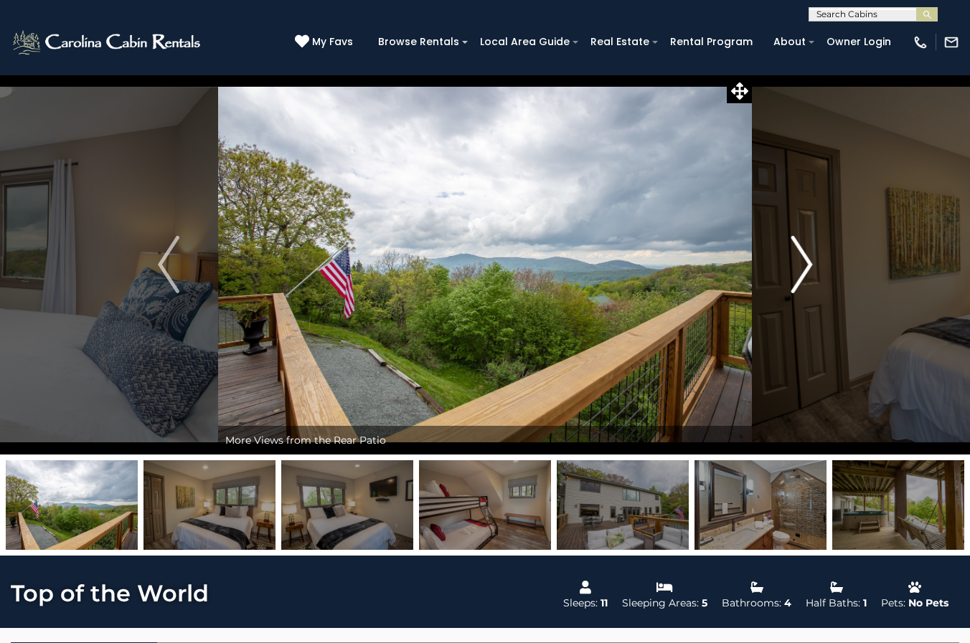
click at [806, 265] on img "Next" at bounding box center [801, 264] width 22 height 57
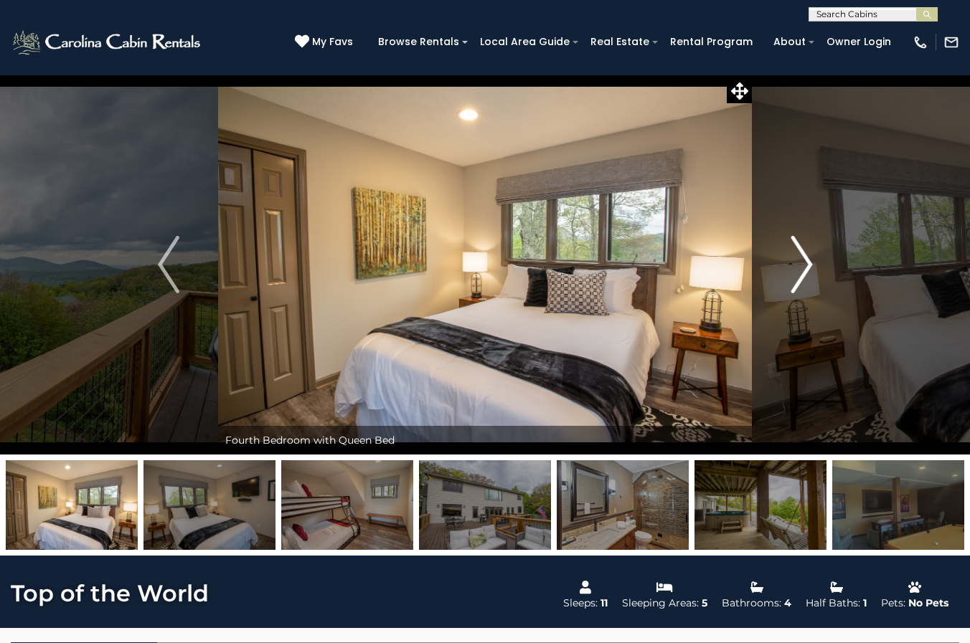
click at [806, 265] on img "Next" at bounding box center [801, 264] width 22 height 57
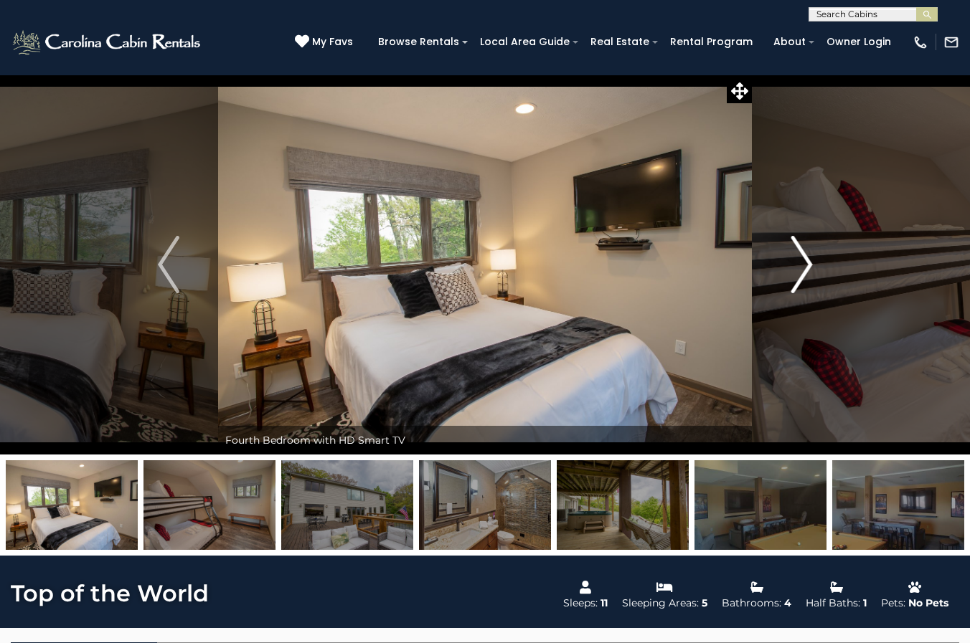
click at [803, 268] on img "Next" at bounding box center [801, 264] width 22 height 57
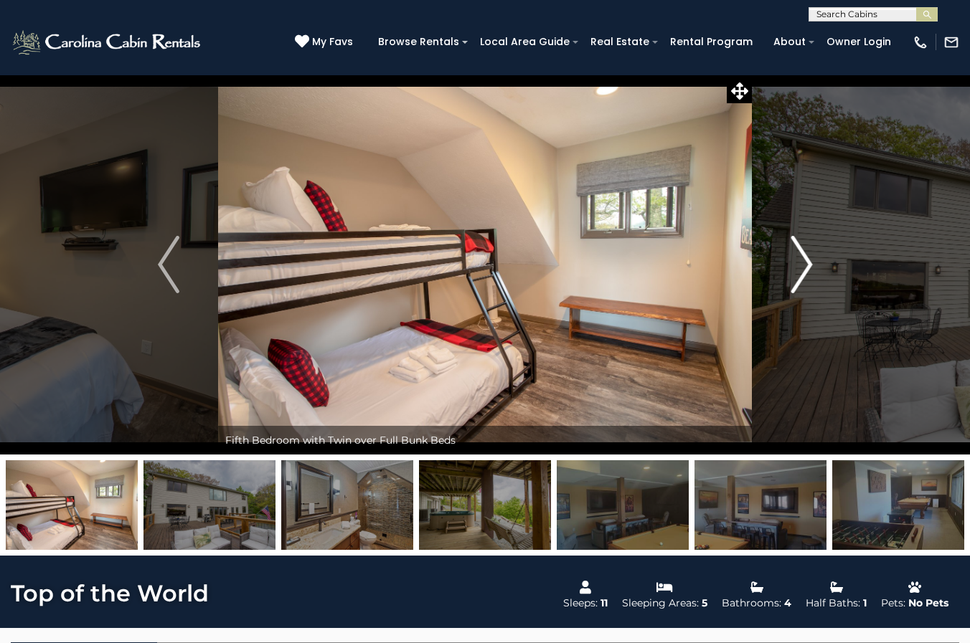
click at [803, 268] on img "Next" at bounding box center [801, 264] width 22 height 57
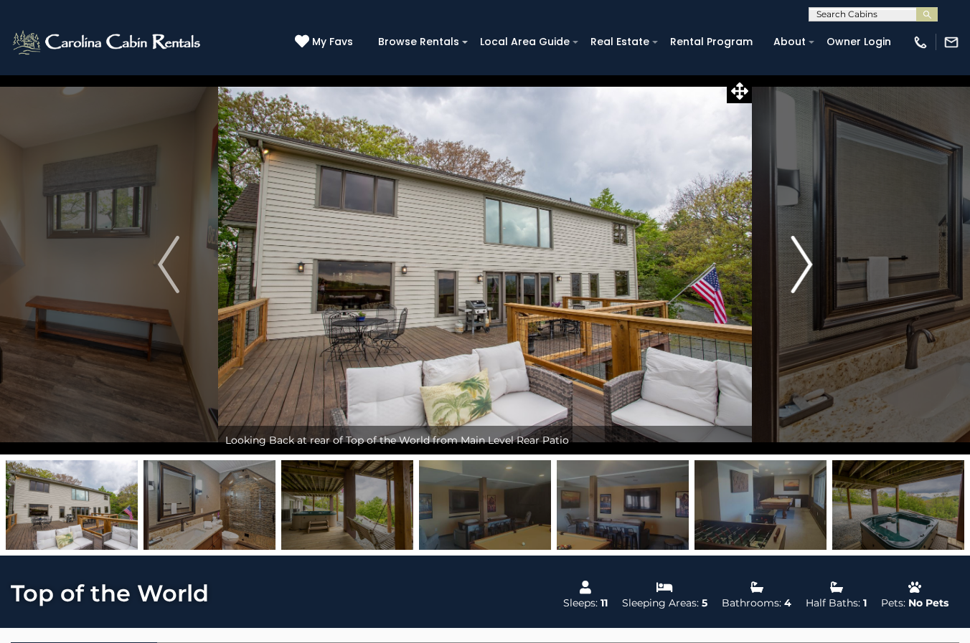
click at [803, 268] on img "Next" at bounding box center [801, 264] width 22 height 57
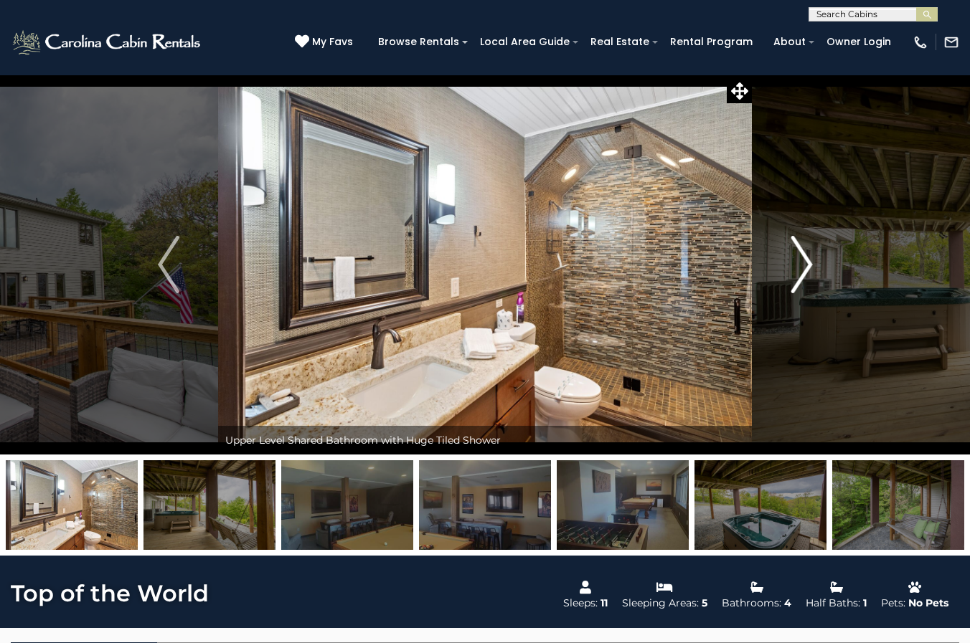
click at [803, 268] on img "Next" at bounding box center [801, 264] width 22 height 57
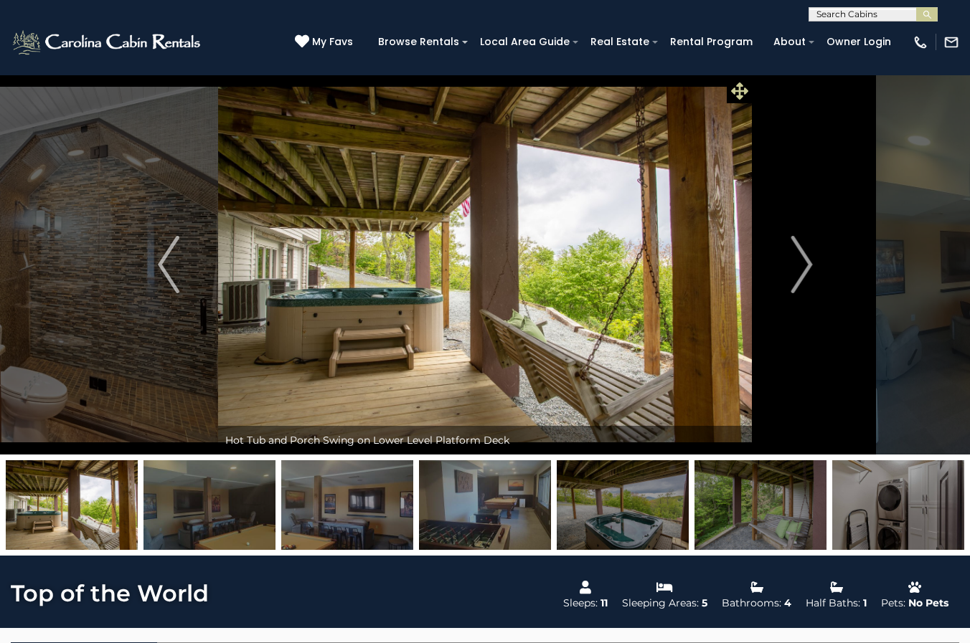
click at [736, 93] on icon at bounding box center [739, 90] width 17 height 17
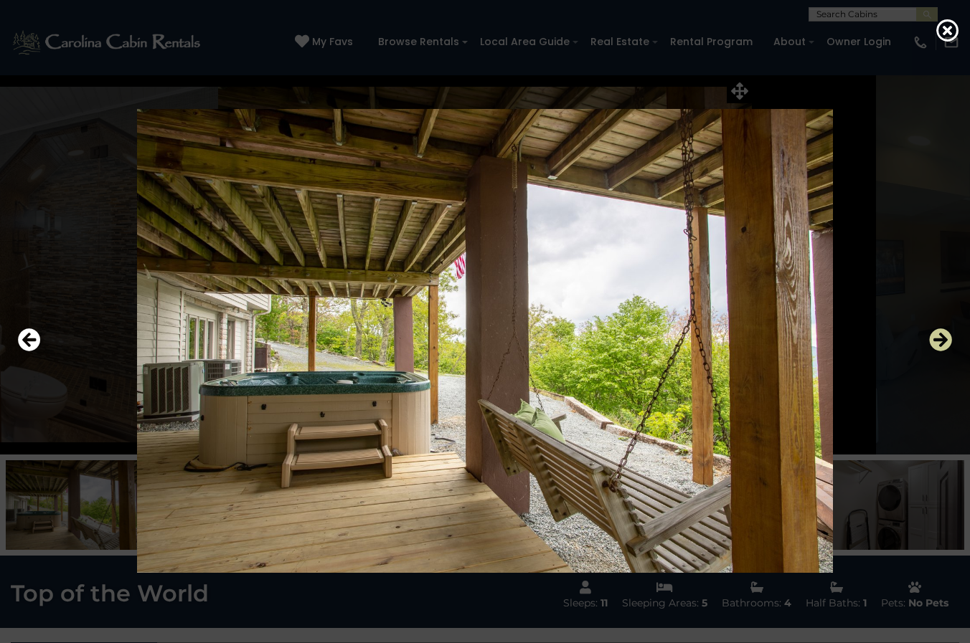
click at [935, 340] on icon "Next" at bounding box center [940, 340] width 23 height 23
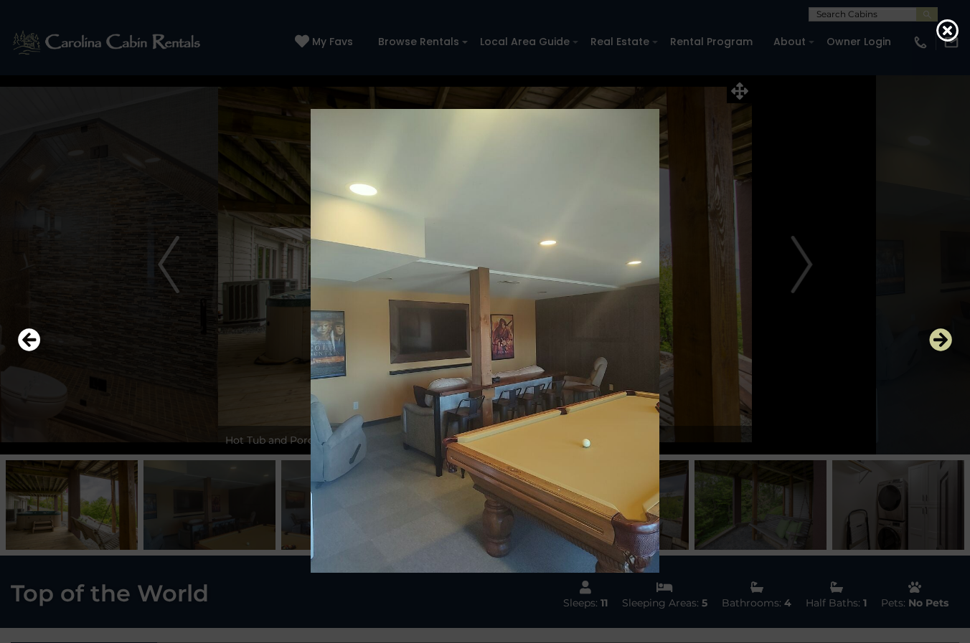
click at [937, 340] on icon "Next" at bounding box center [940, 340] width 23 height 23
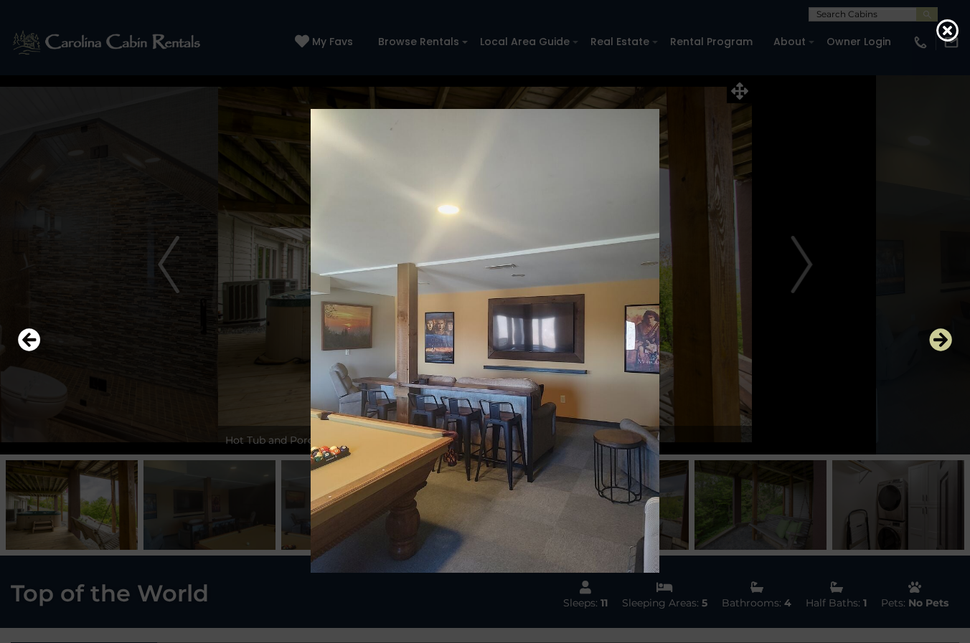
click at [937, 340] on icon "Next" at bounding box center [940, 340] width 23 height 23
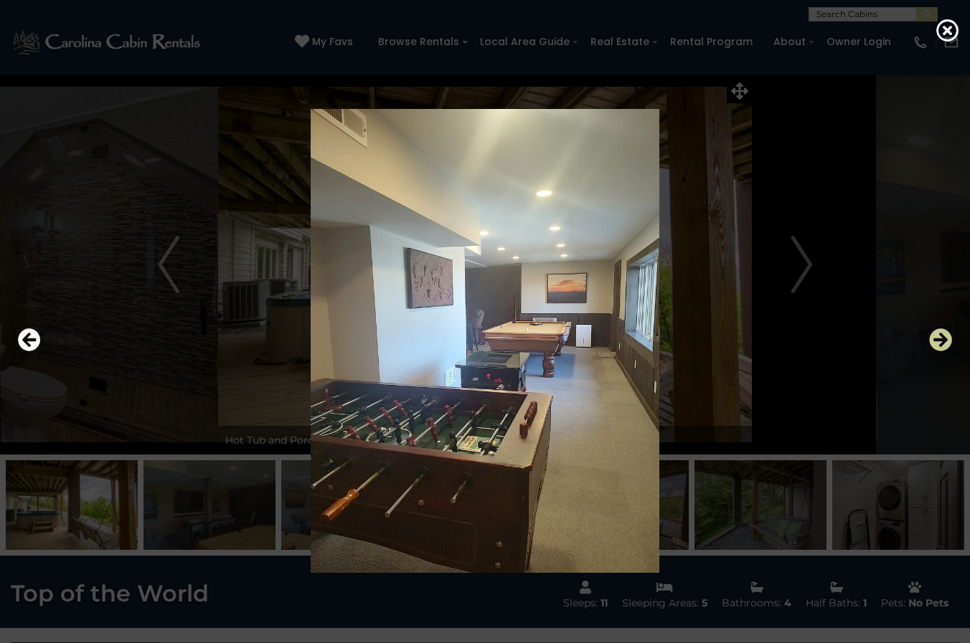
click at [938, 341] on icon "Next" at bounding box center [940, 340] width 23 height 23
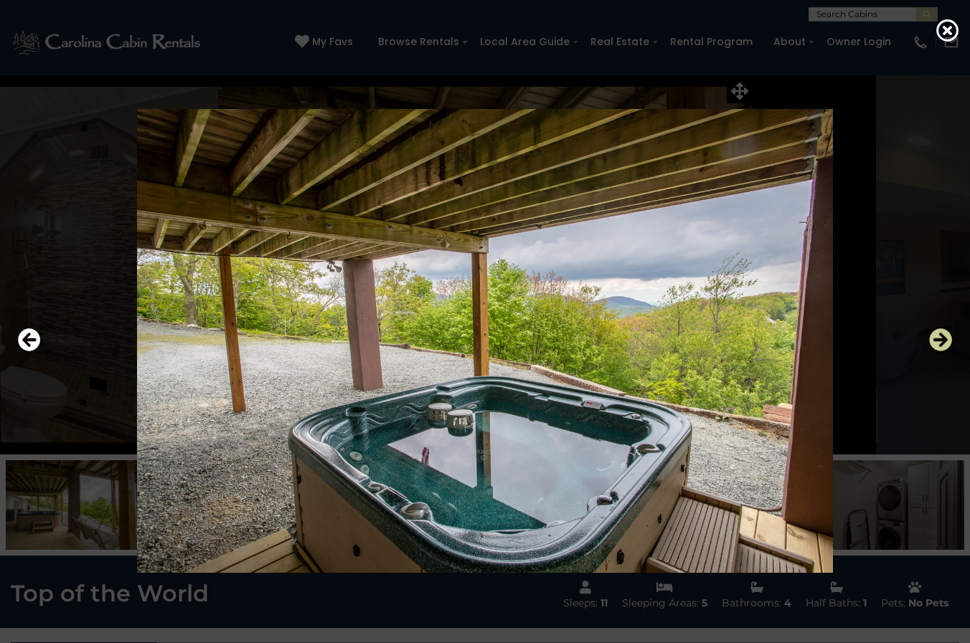
click at [938, 341] on icon "Next" at bounding box center [940, 340] width 23 height 23
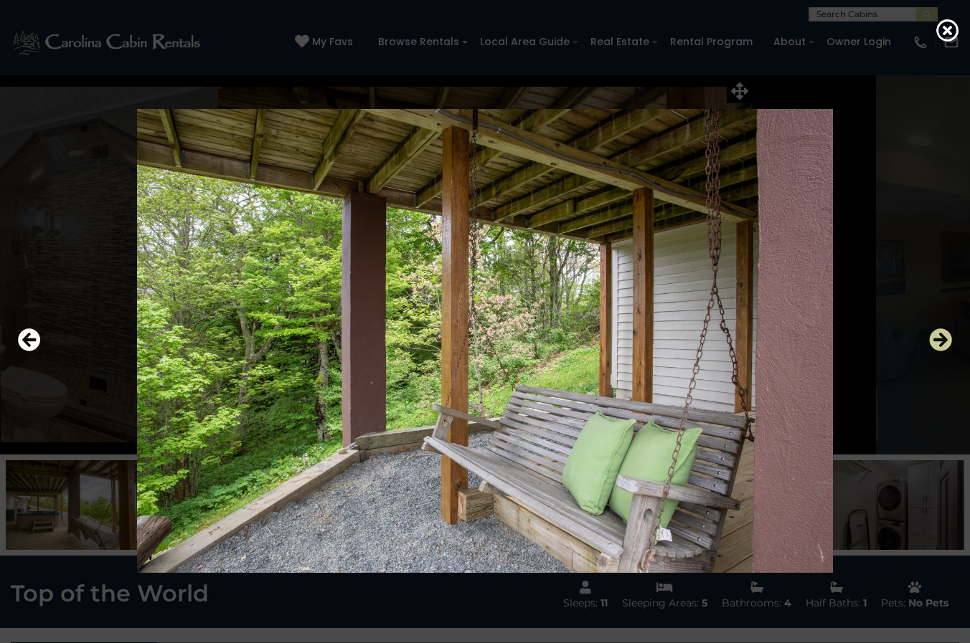
click at [938, 341] on icon "Next" at bounding box center [940, 340] width 23 height 23
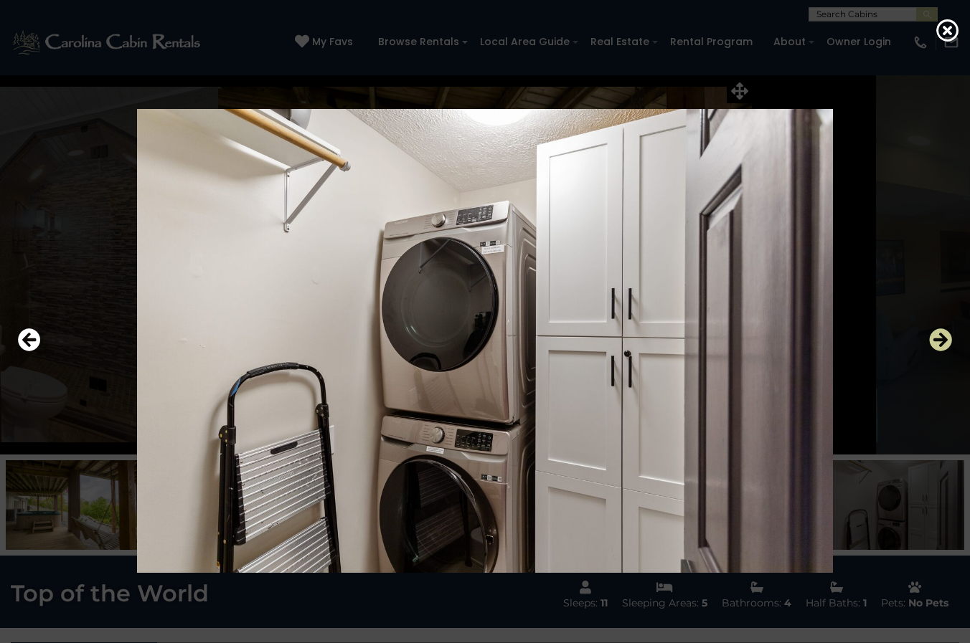
click at [938, 341] on icon "Next" at bounding box center [940, 340] width 23 height 23
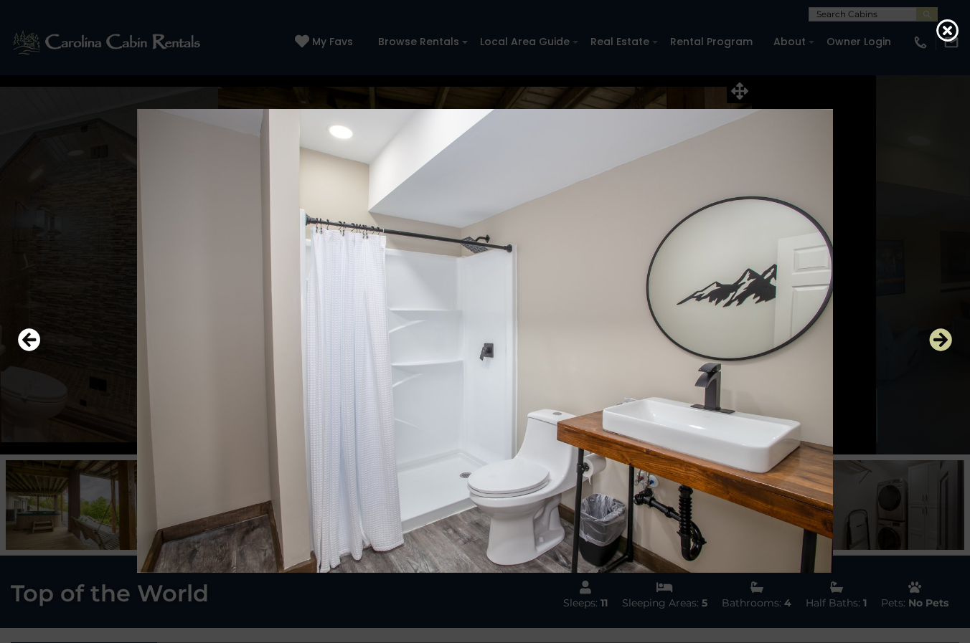
click at [938, 341] on icon "Next" at bounding box center [940, 340] width 23 height 23
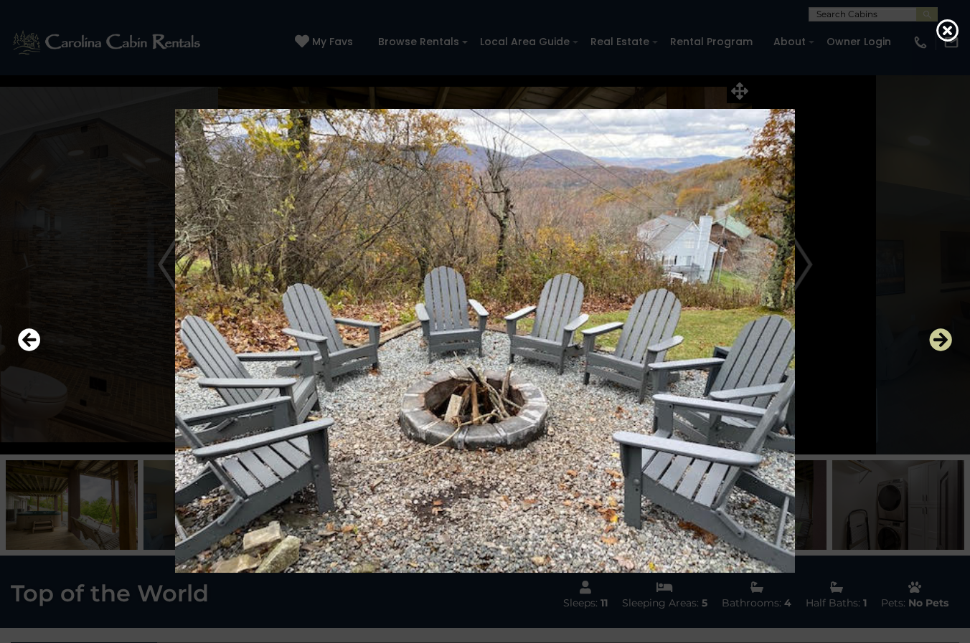
click at [938, 341] on icon "Next" at bounding box center [940, 340] width 23 height 23
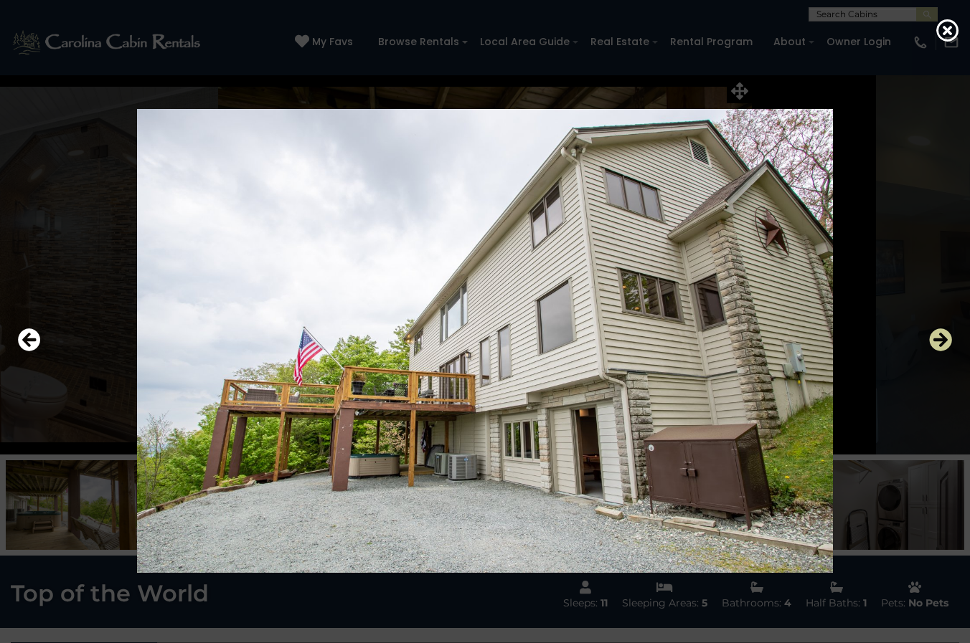
click at [939, 341] on icon "Next" at bounding box center [940, 340] width 23 height 23
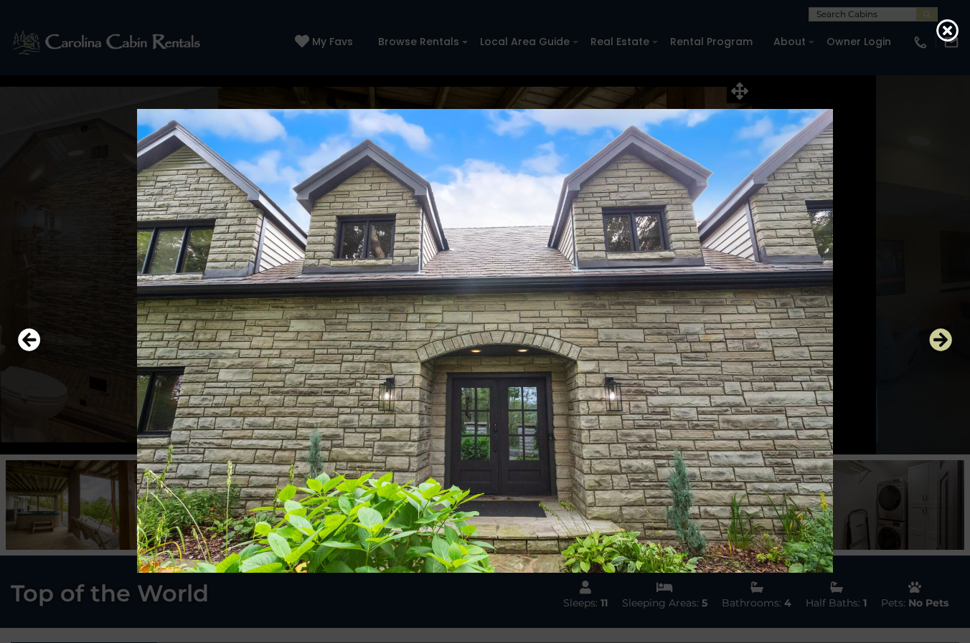
click at [939, 341] on icon "Next" at bounding box center [940, 340] width 23 height 23
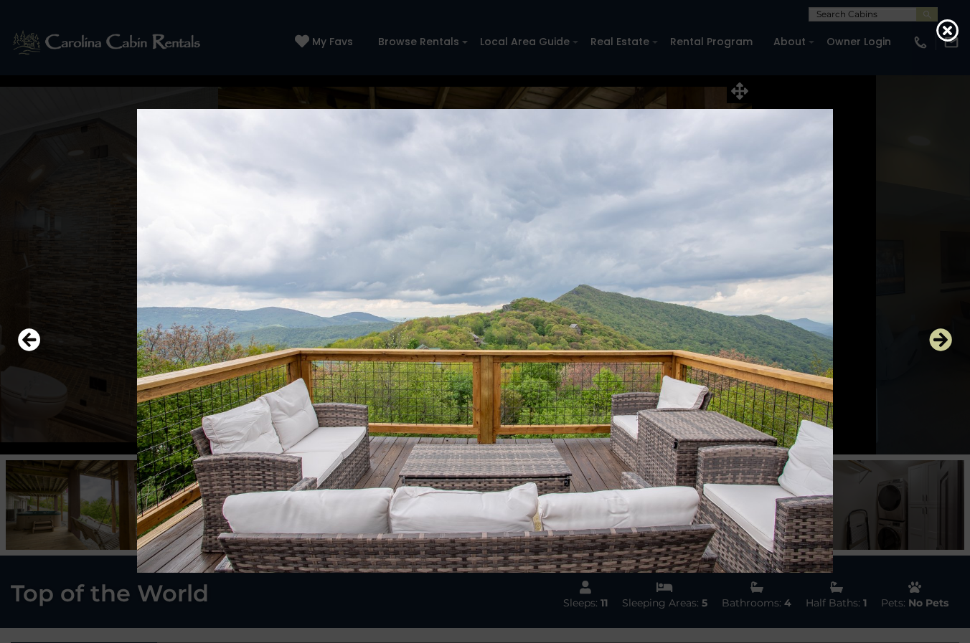
click at [939, 341] on icon "Next" at bounding box center [940, 340] width 23 height 23
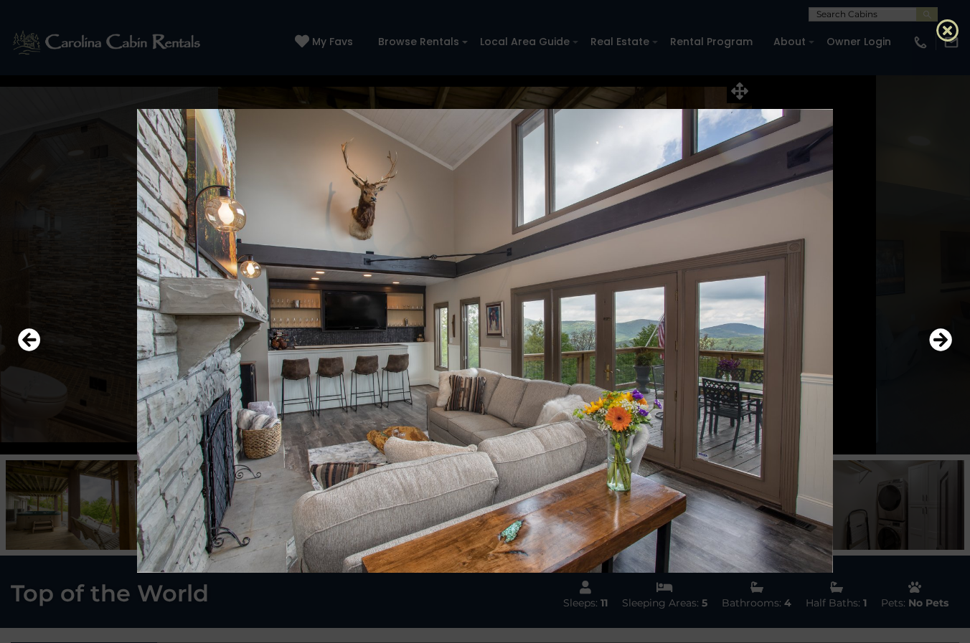
click at [943, 32] on icon at bounding box center [947, 30] width 23 height 23
